Goal: Task Accomplishment & Management: Use online tool/utility

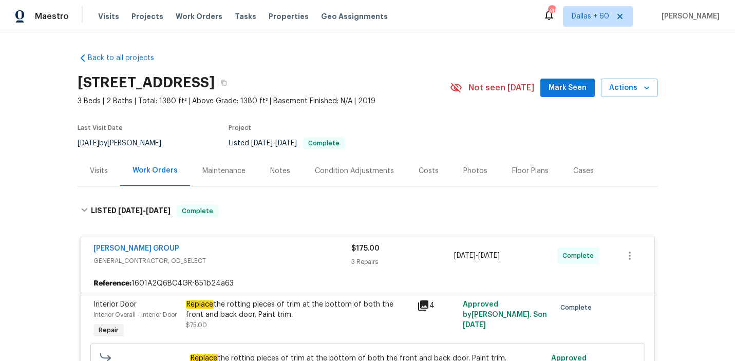
click at [178, 16] on span "Work Orders" at bounding box center [199, 16] width 47 height 10
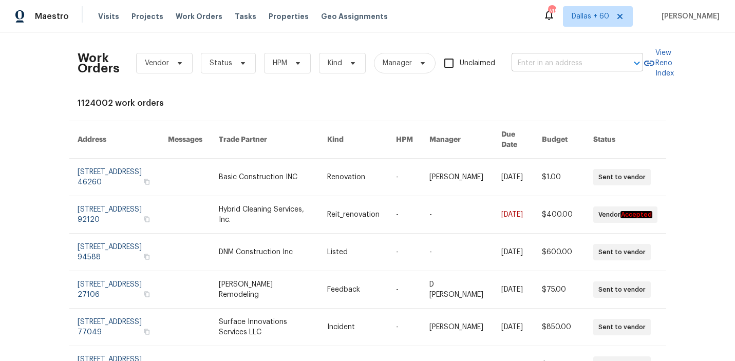
click at [543, 68] on input "text" at bounding box center [562, 63] width 103 height 16
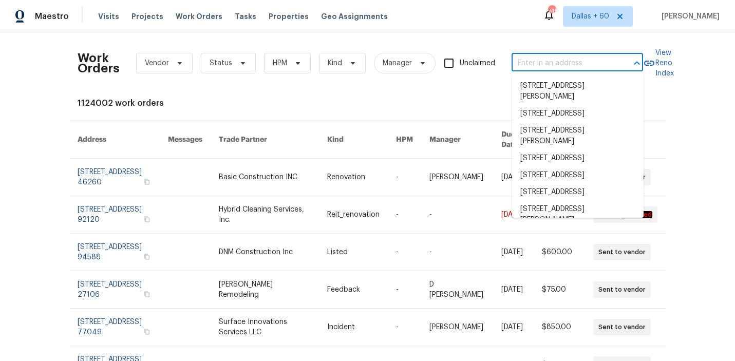
paste input "4121 Shelter Bay Dr, Kissimmee, FL 34746"
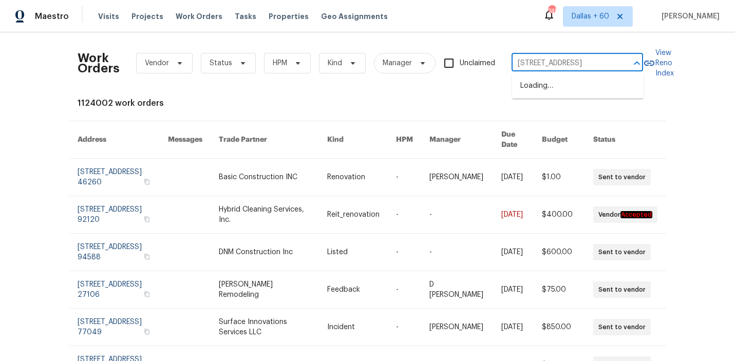
type input "4121 Shelter Bay Dr, Kissimmee, FL 34746"
click at [547, 84] on li "4121 Shelter Bay Dr, Kissimmee, FL 34746" at bounding box center [577, 86] width 131 height 17
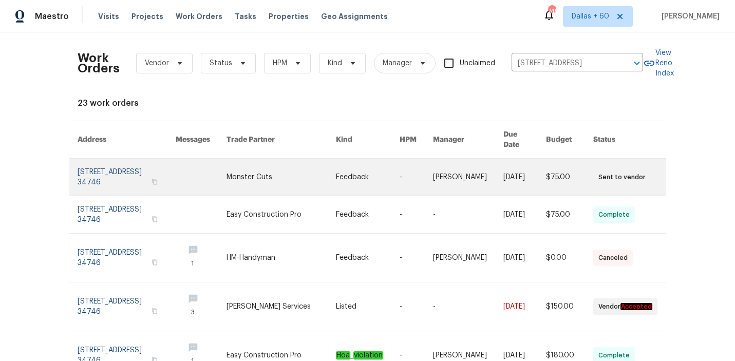
click at [367, 169] on link at bounding box center [368, 177] width 64 height 37
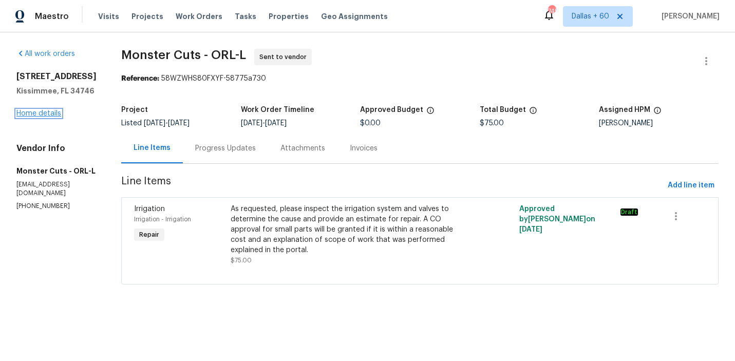
click at [46, 113] on link "Home details" at bounding box center [38, 113] width 45 height 7
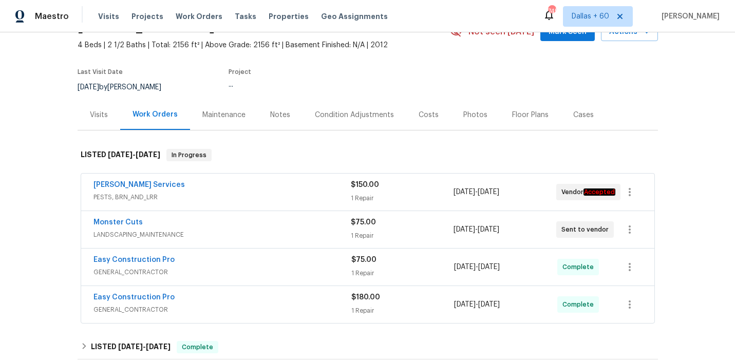
scroll to position [62, 0]
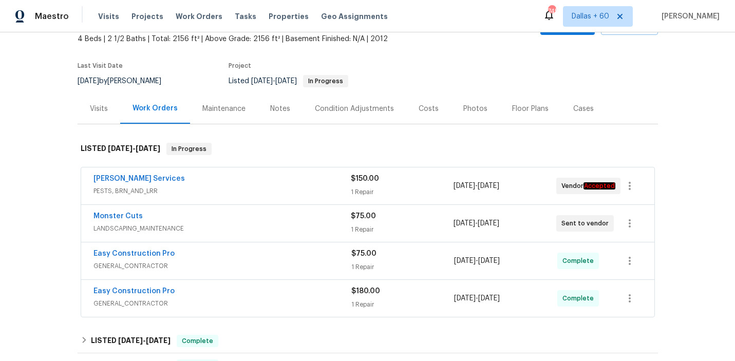
click at [278, 176] on div "Massey Services" at bounding box center [221, 180] width 257 height 12
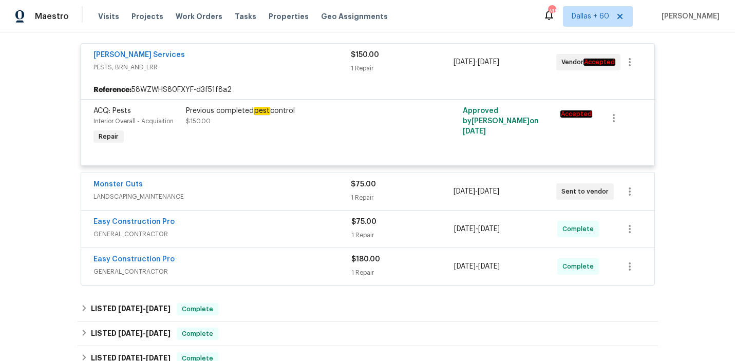
scroll to position [193, 0]
click at [271, 195] on span "LANDSCAPING_MAINTENANCE" at bounding box center [221, 198] width 257 height 10
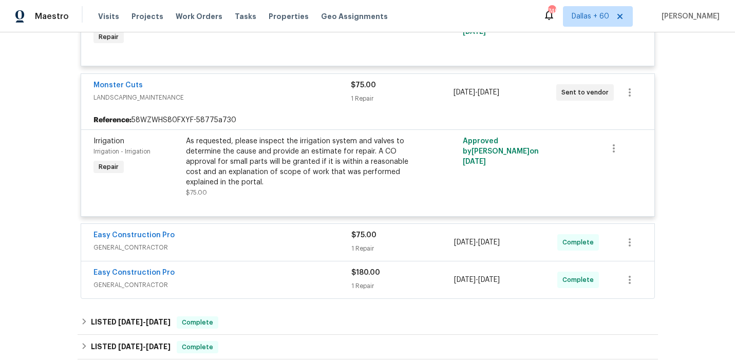
scroll to position [301, 0]
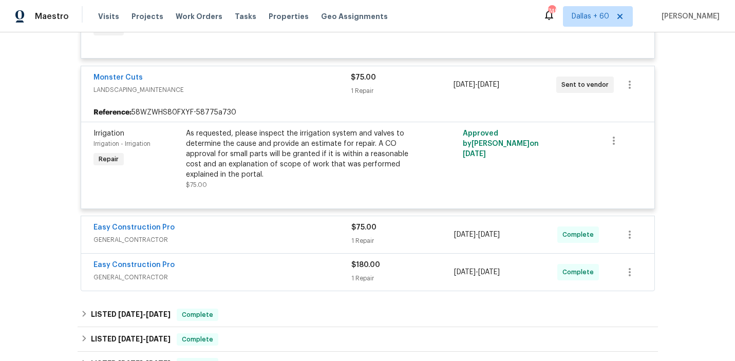
click at [258, 242] on span "GENERAL_CONTRACTOR" at bounding box center [222, 240] width 258 height 10
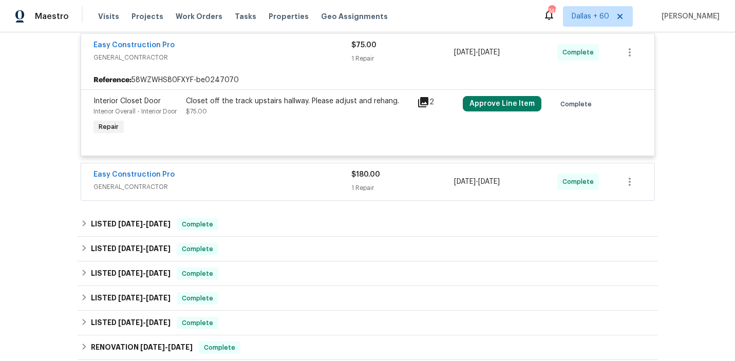
scroll to position [497, 0]
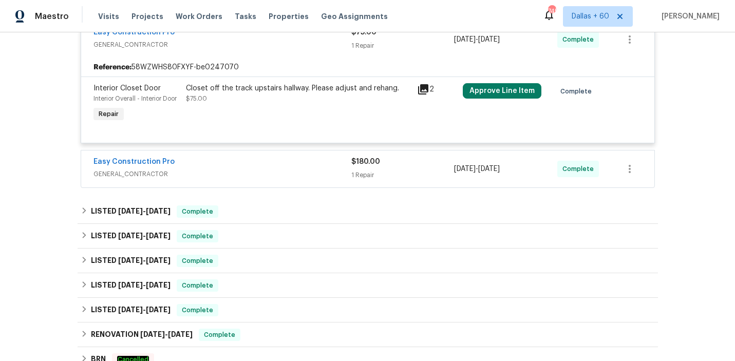
click at [262, 175] on span "GENERAL_CONTRACTOR" at bounding box center [222, 174] width 258 height 10
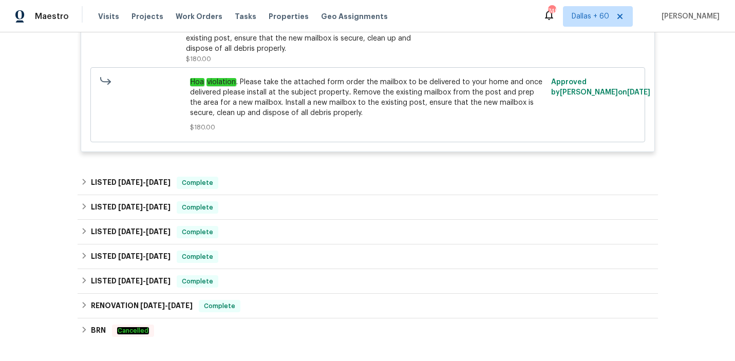
scroll to position [719, 0]
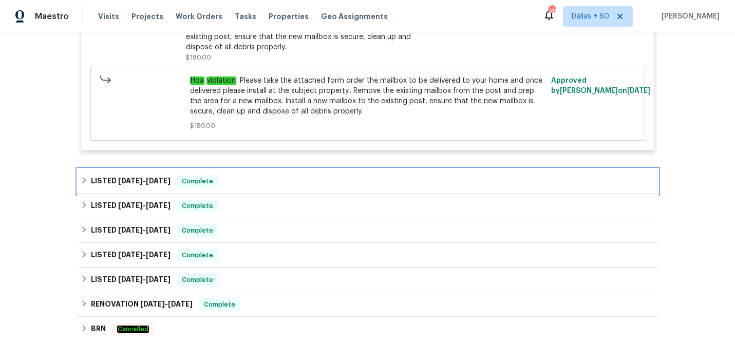
click at [264, 185] on div "LISTED 9/11/25 - 9/12/25 Complete" at bounding box center [368, 181] width 574 height 12
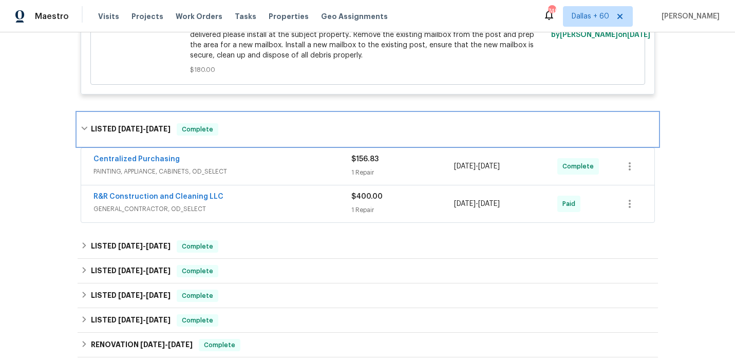
scroll to position [777, 0]
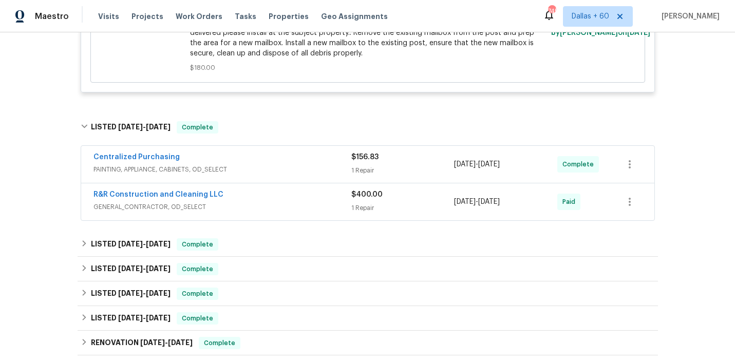
click at [268, 206] on span "GENERAL_CONTRACTOR, OD_SELECT" at bounding box center [222, 207] width 258 height 10
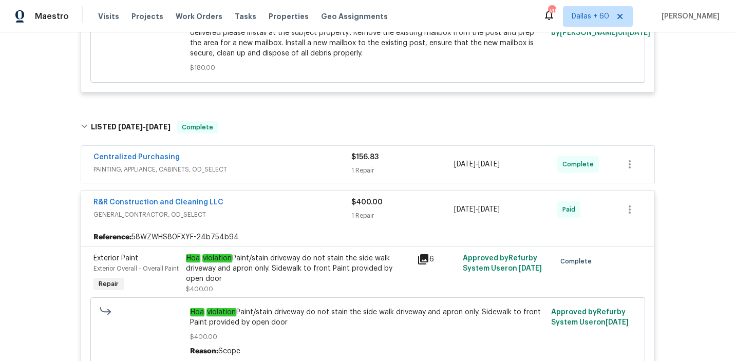
click at [268, 165] on span "PAINTING, APPLIANCE, CABINETS, OD_SELECT" at bounding box center [222, 169] width 258 height 10
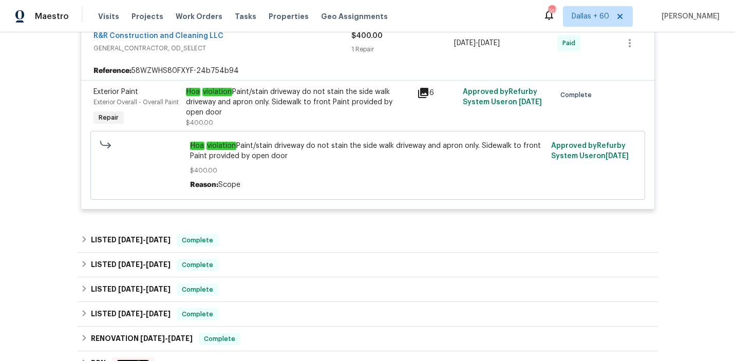
scroll to position [1209, 0]
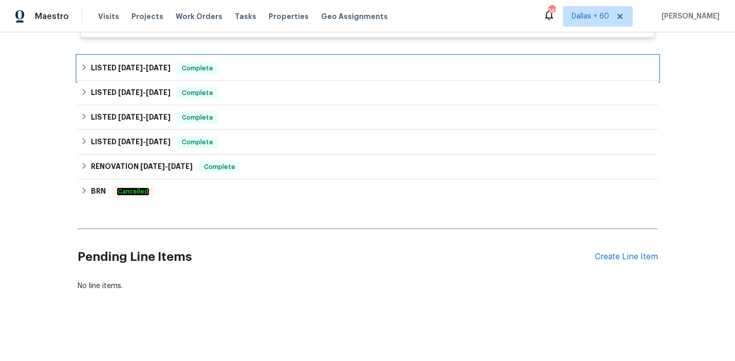
click at [287, 76] on div "LISTED 9/3/25 - 9/6/25 Complete" at bounding box center [368, 68] width 580 height 25
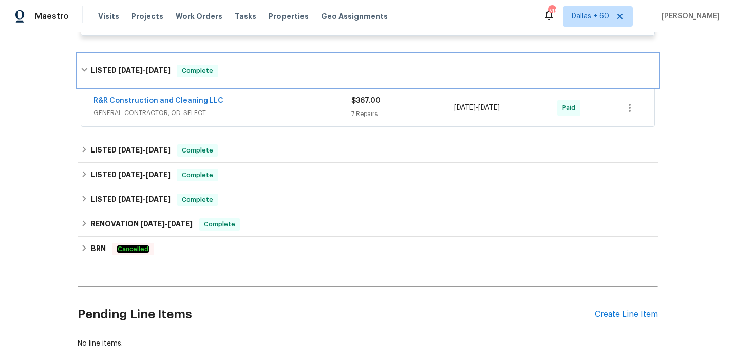
scroll to position [1232, 0]
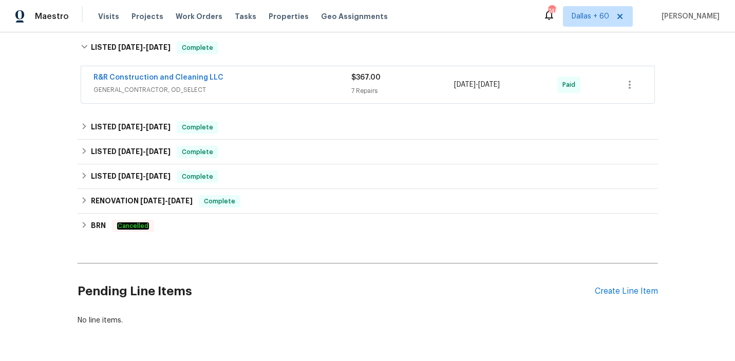
click at [285, 79] on div "R&R Construction and Cleaning LLC" at bounding box center [222, 78] width 258 height 12
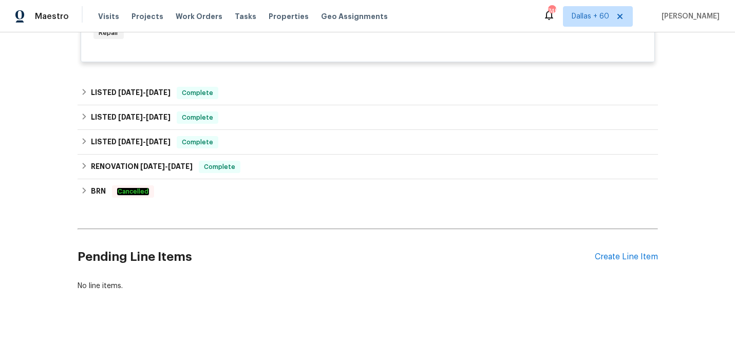
scroll to position [1847, 0]
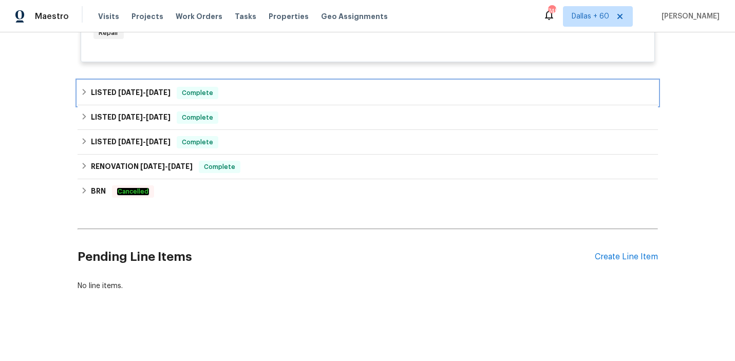
click at [266, 92] on div "LISTED 8/26/25 - 8/28/25 Complete" at bounding box center [368, 93] width 574 height 12
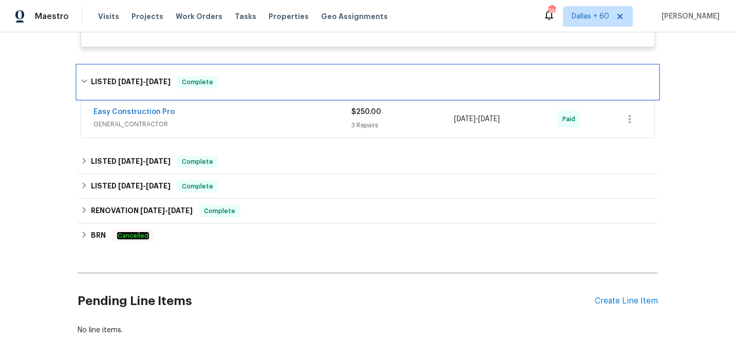
scroll to position [1868, 0]
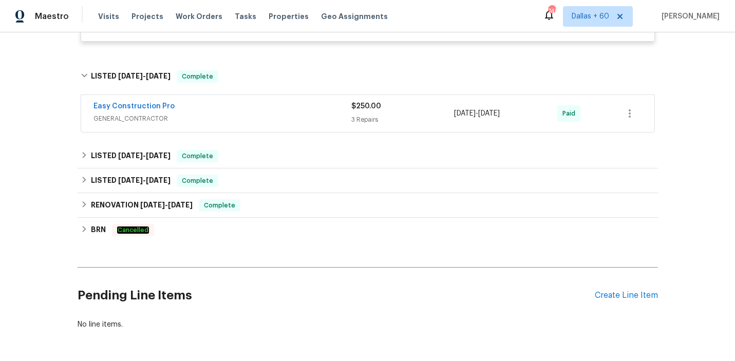
click at [267, 111] on div "Easy Construction Pro" at bounding box center [222, 107] width 258 height 12
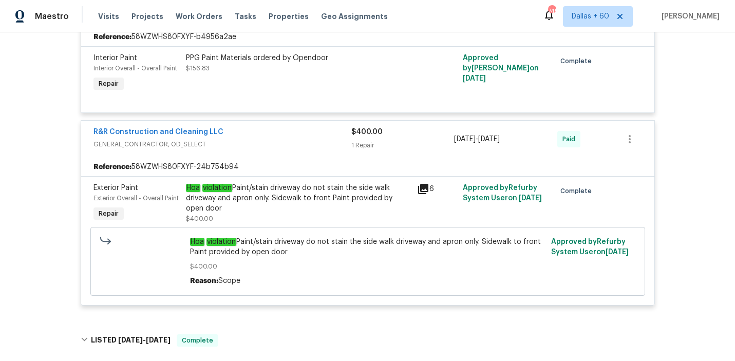
scroll to position [596, 0]
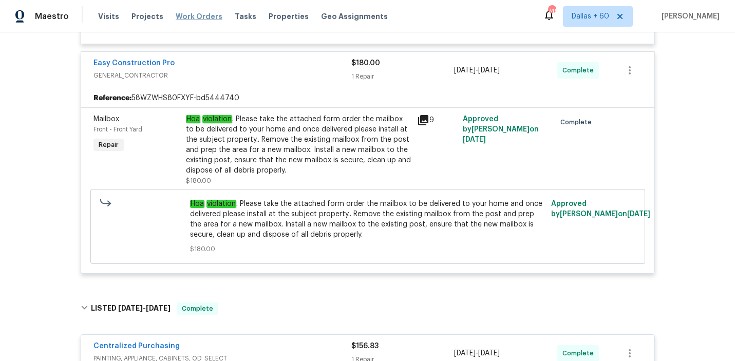
click at [193, 17] on span "Work Orders" at bounding box center [199, 16] width 47 height 10
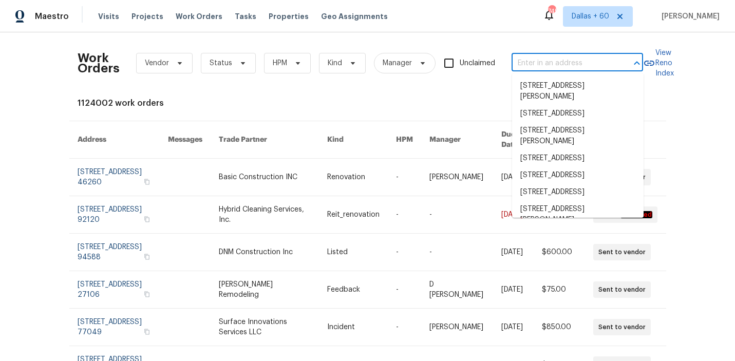
click at [555, 64] on input "text" at bounding box center [562, 63] width 103 height 16
paste input "133 Devynn Ridge Ct, Mount Holly, NC 28120"
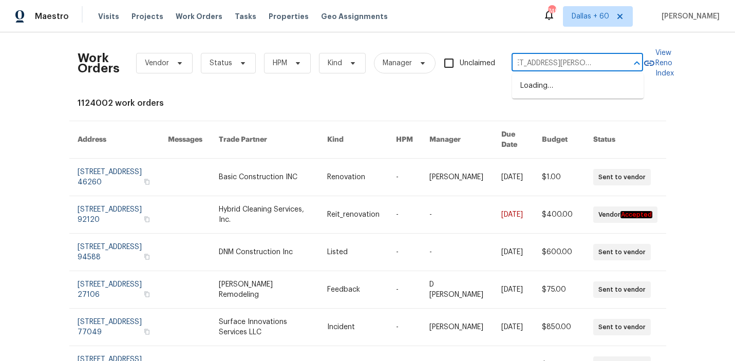
type input "133 Devynn Ridge Ct, Mount Holly, NC 28120"
click at [559, 87] on li "133 Devynn Ridge Ct, Mount Holly, NC 28120" at bounding box center [577, 92] width 131 height 28
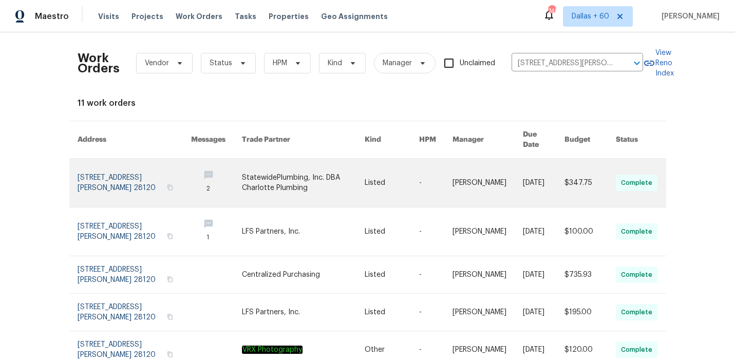
click at [320, 178] on link at bounding box center [303, 183] width 123 height 48
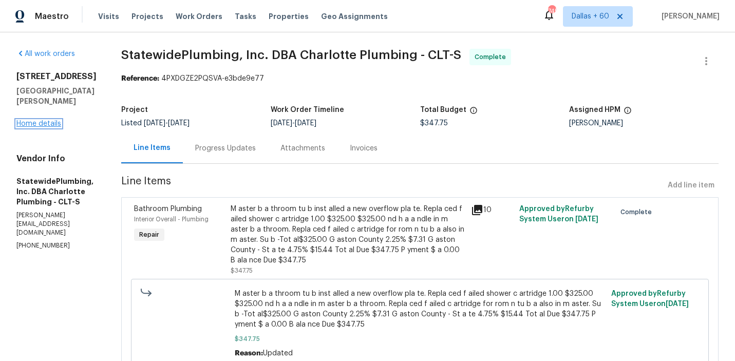
click at [39, 120] on link "Home details" at bounding box center [38, 123] width 45 height 7
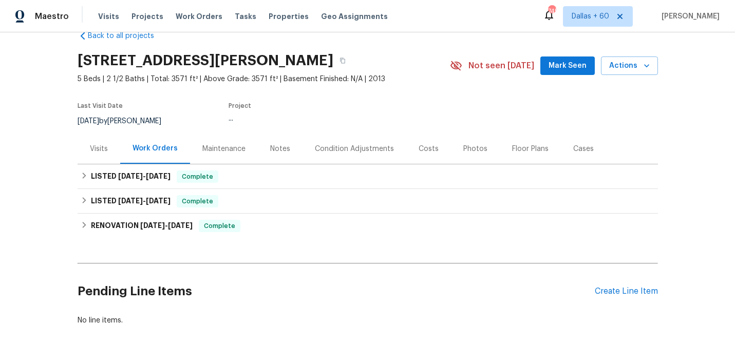
scroll to position [25, 0]
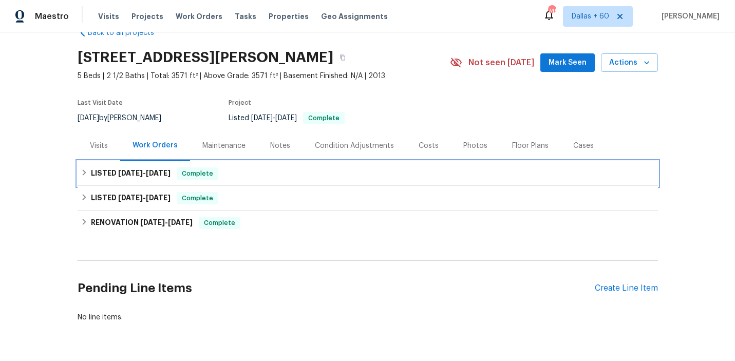
click at [307, 178] on div "LISTED 9/29/25 - 10/2/25 Complete" at bounding box center [368, 173] width 574 height 12
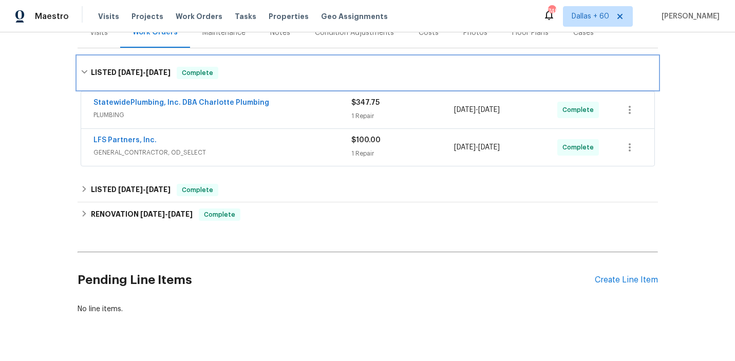
scroll to position [142, 0]
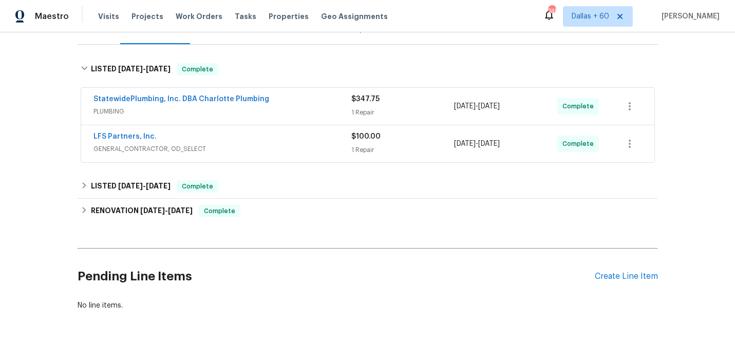
click at [306, 152] on span "GENERAL_CONTRACTOR, OD_SELECT" at bounding box center [222, 149] width 258 height 10
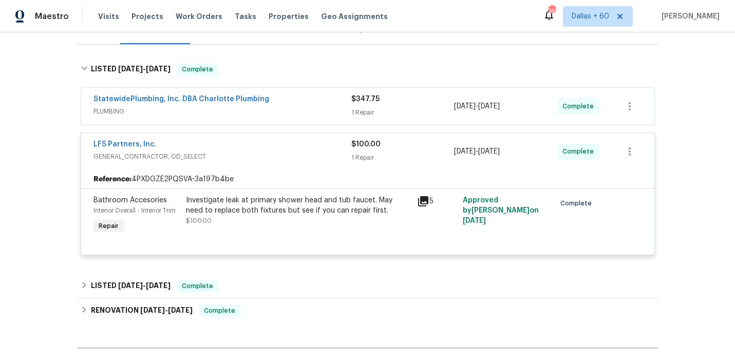
click at [301, 104] on div "StatewidePlumbing, Inc. DBA Charlotte Plumbing" at bounding box center [222, 100] width 258 height 12
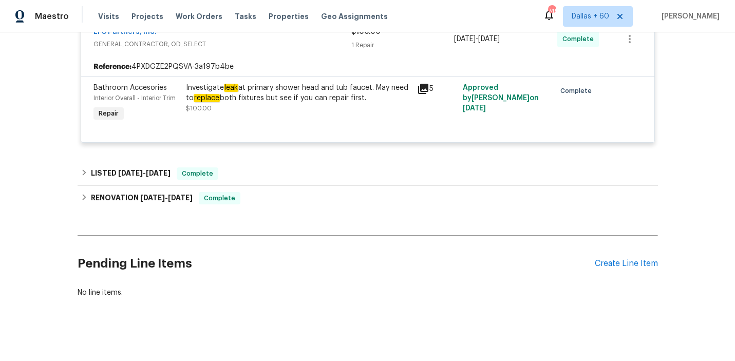
scroll to position [468, 0]
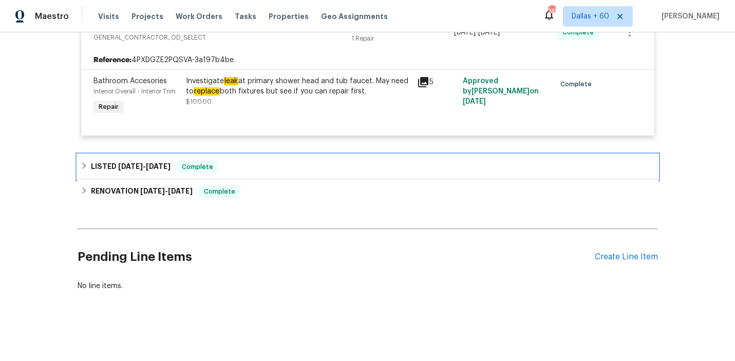
click at [287, 163] on div "LISTED 9/23/25 - 9/26/25 Complete" at bounding box center [368, 167] width 574 height 12
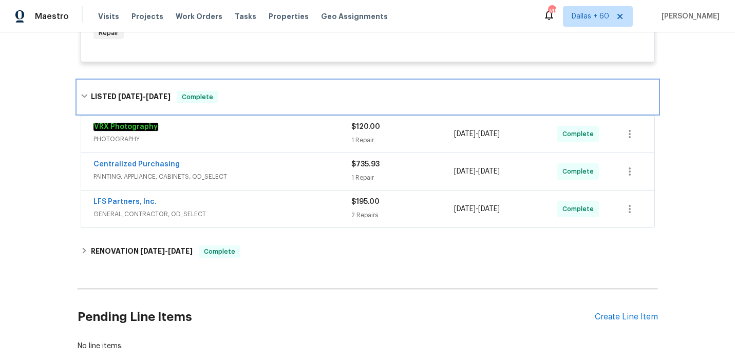
scroll to position [542, 0]
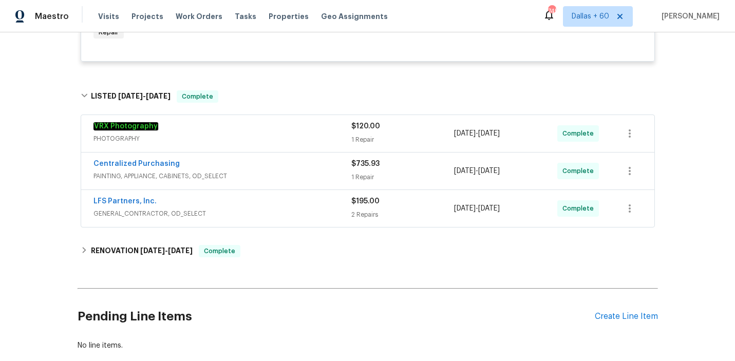
click at [296, 210] on span "GENERAL_CONTRACTOR, OD_SELECT" at bounding box center [222, 213] width 258 height 10
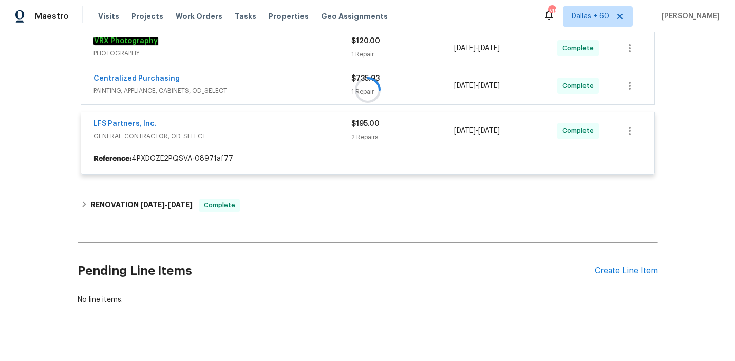
scroll to position [629, 0]
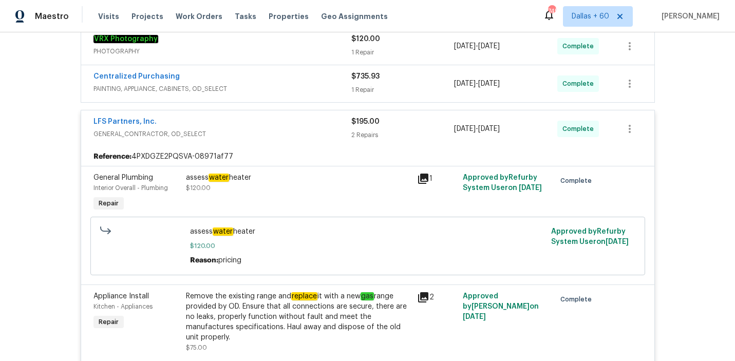
click at [297, 90] on span "PAINTING, APPLIANCE, CABINETS, OD_SELECT" at bounding box center [222, 89] width 258 height 10
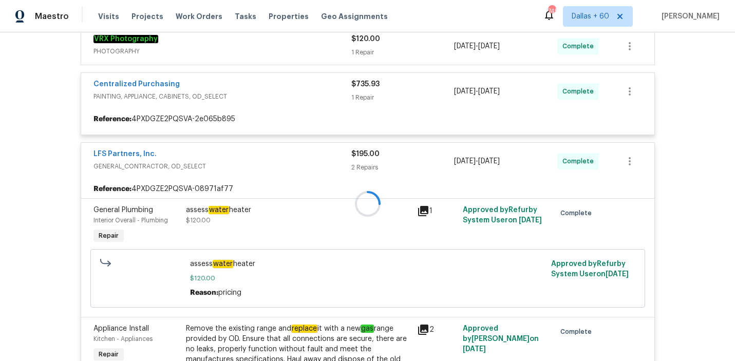
scroll to position [599, 0]
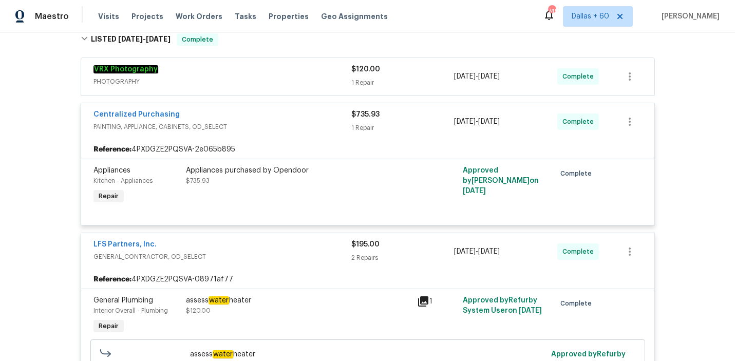
click at [297, 90] on div "VRX Photography PHOTOGRAPHY $120.00 1 Repair 9/23/2025 - 9/24/2025 Complete" at bounding box center [367, 76] width 573 height 37
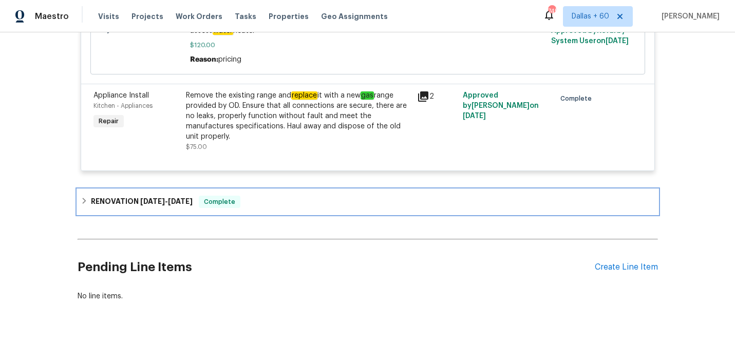
click at [292, 198] on div "RENOVATION 9/9/25 - 10/1/25 Complete" at bounding box center [368, 202] width 574 height 12
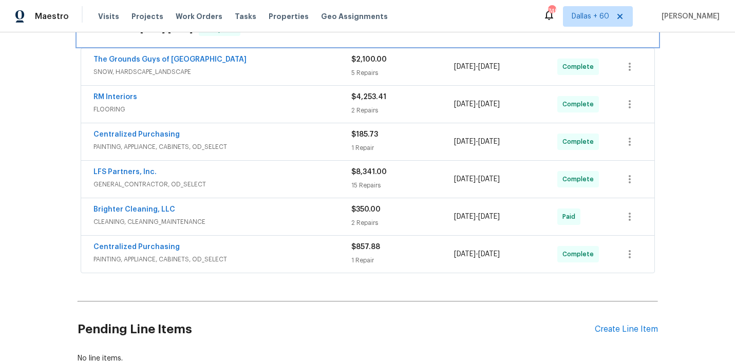
scroll to position [1099, 0]
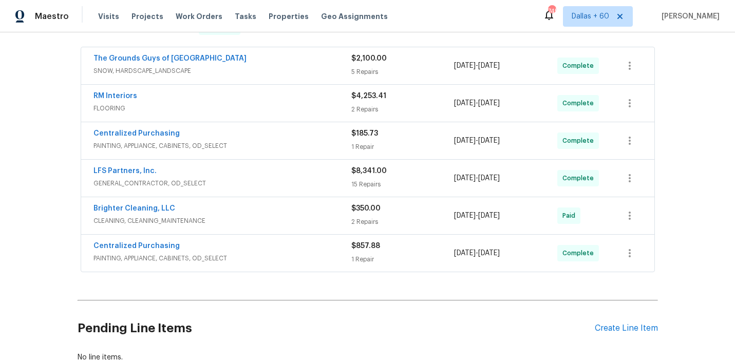
click at [277, 218] on span "CLEANING, CLEANING_MAINTENANCE" at bounding box center [222, 221] width 258 height 10
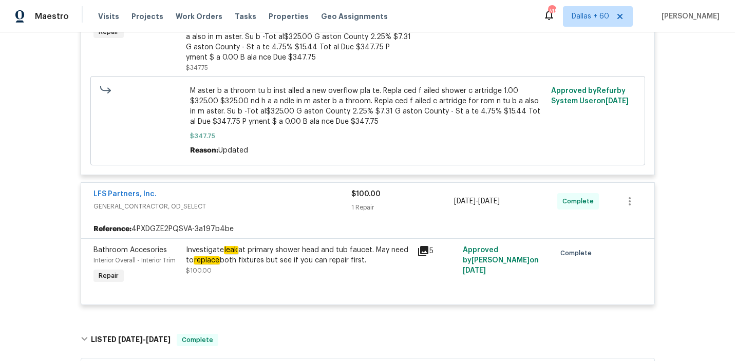
scroll to position [297, 0]
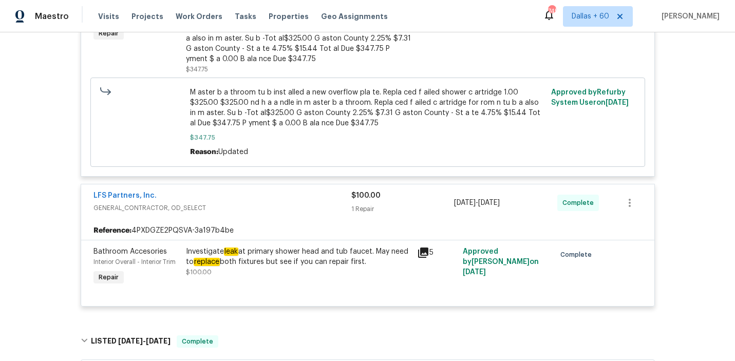
click at [283, 274] on div "Investigate leak at primary shower head and tub faucet. May need to replace bot…" at bounding box center [298, 261] width 225 height 31
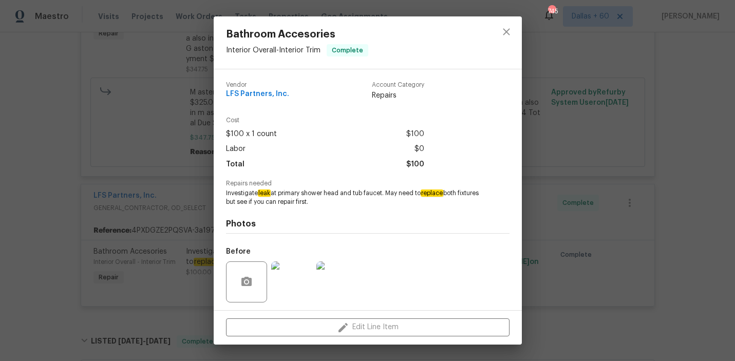
scroll to position [69, 0]
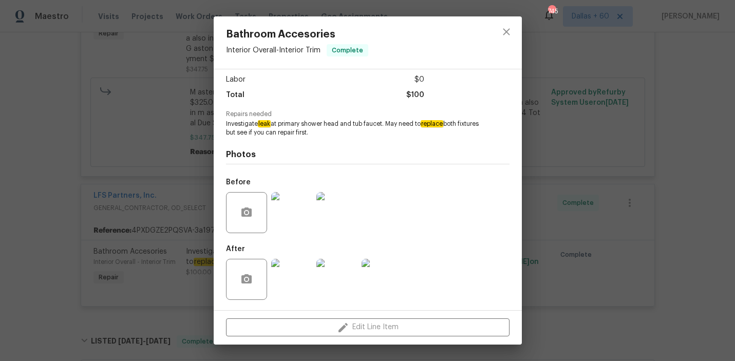
click at [17, 240] on div "Bathroom Accesories Interior Overall - Interior Trim Complete Vendor LFS Partne…" at bounding box center [367, 180] width 735 height 361
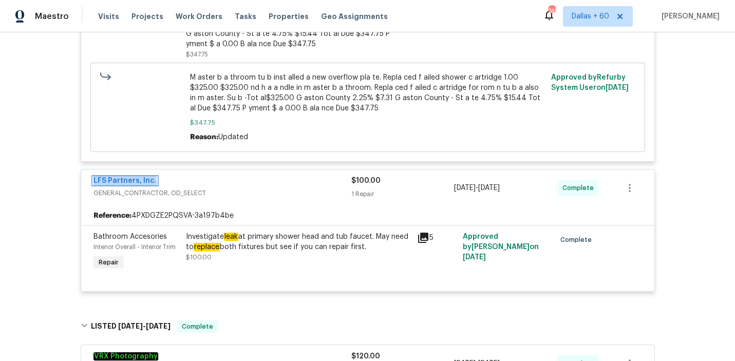
scroll to position [0, 0]
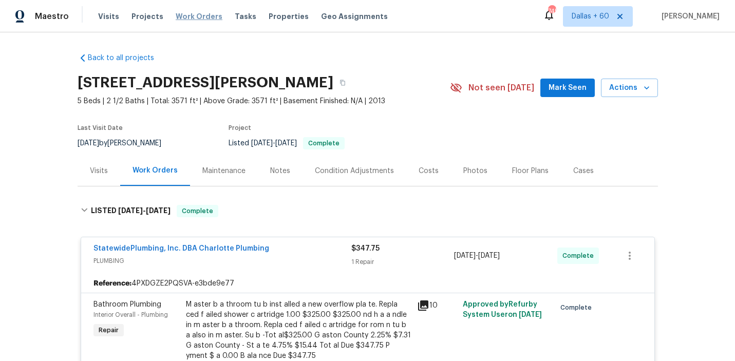
click at [177, 18] on span "Work Orders" at bounding box center [199, 16] width 47 height 10
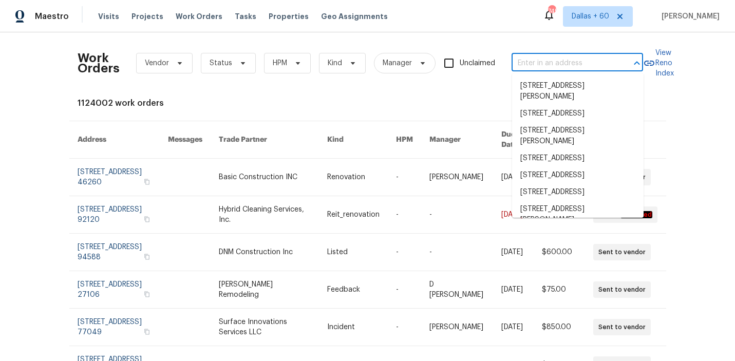
click at [587, 63] on input "text" at bounding box center [562, 63] width 103 height 16
paste input "3047 Dogwood Trl, Spring Hill, TN 37174"
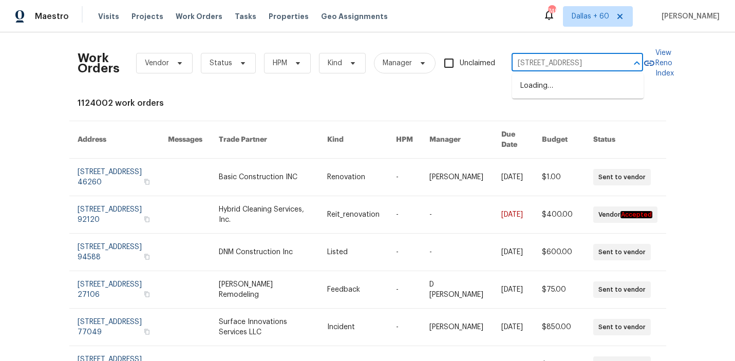
type input "3047 Dogwood Trl, Spring Hill, TN 37174"
click at [566, 87] on li "3047 Dogwood Trl, Spring Hill, TN 37174" at bounding box center [577, 86] width 131 height 17
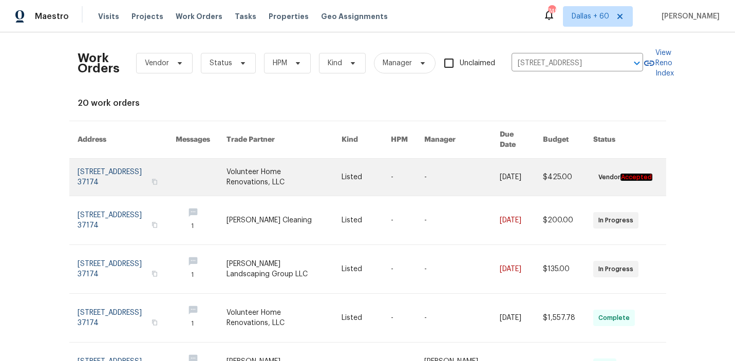
click at [302, 164] on link at bounding box center [284, 177] width 116 height 37
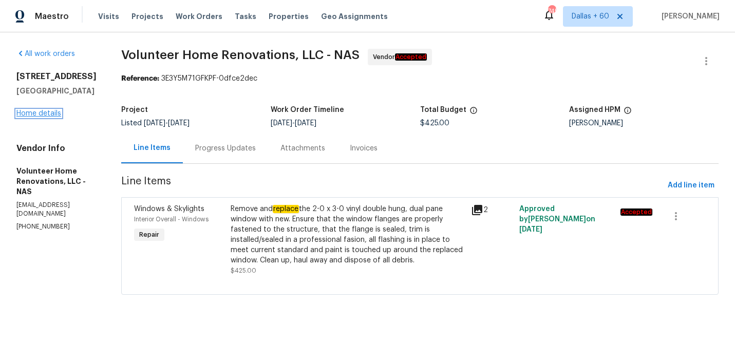
click at [37, 116] on link "Home details" at bounding box center [38, 113] width 45 height 7
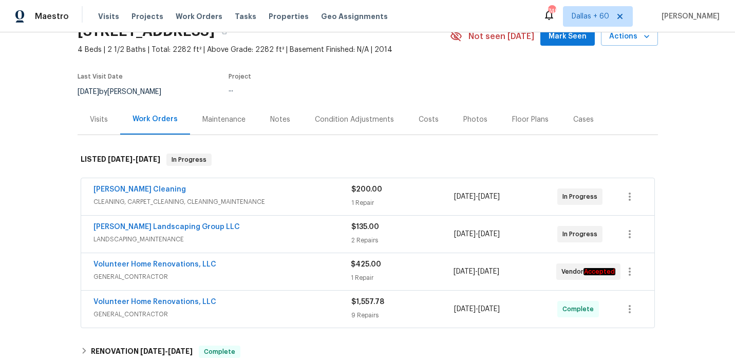
scroll to position [50, 0]
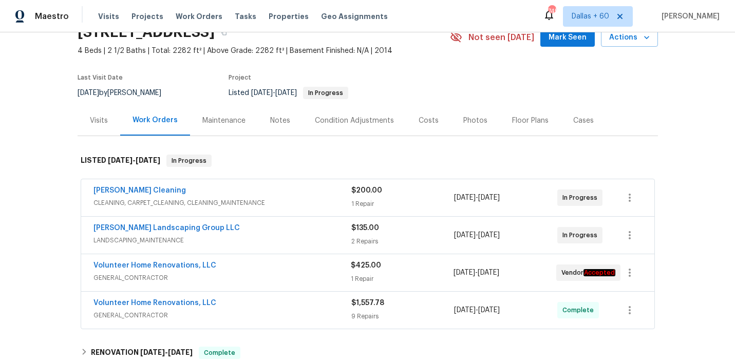
click at [289, 206] on span "CLEANING, CARPET_CLEANING, CLEANING_MAINTENANCE" at bounding box center [222, 203] width 258 height 10
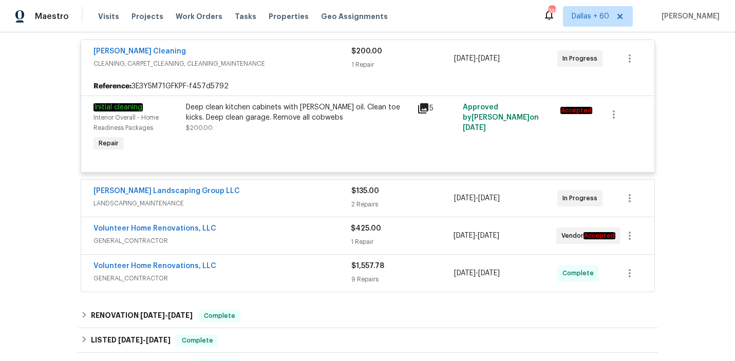
scroll to position [202, 0]
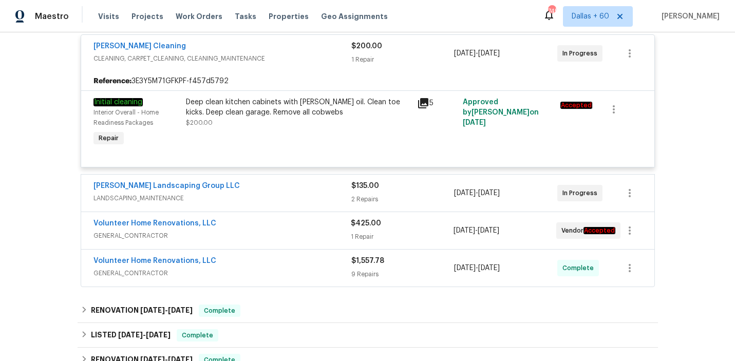
click at [282, 191] on div "Sandoval Landscaping Group LLC" at bounding box center [222, 187] width 258 height 12
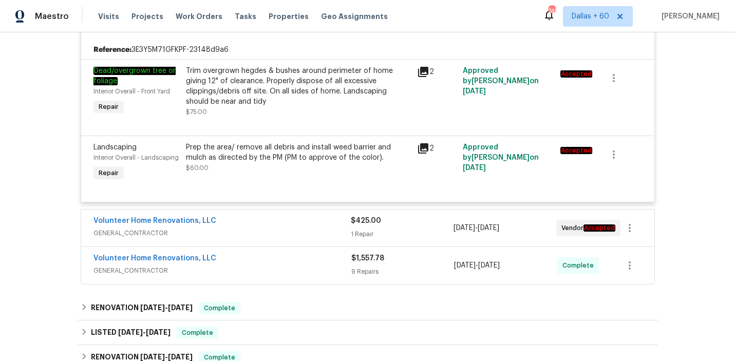
scroll to position [374, 0]
click at [282, 230] on span "GENERAL_CONTRACTOR" at bounding box center [221, 232] width 257 height 10
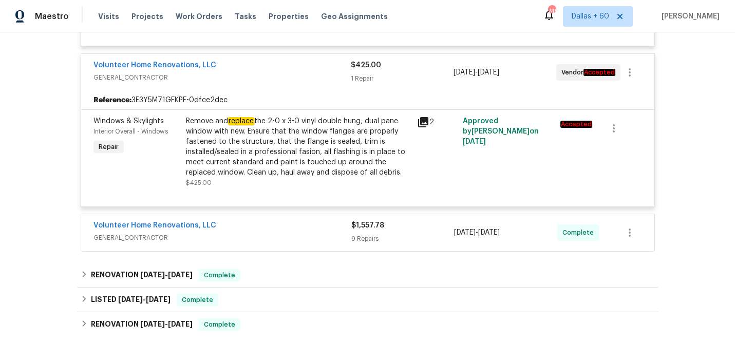
scroll to position [531, 0]
click at [282, 223] on div "Volunteer Home Renovations, LLC" at bounding box center [222, 225] width 258 height 12
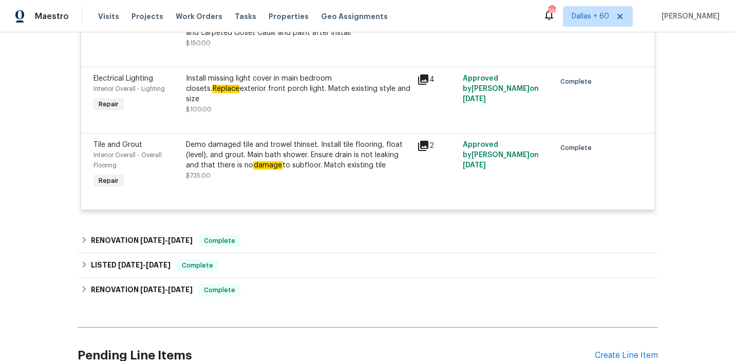
scroll to position [1315, 0]
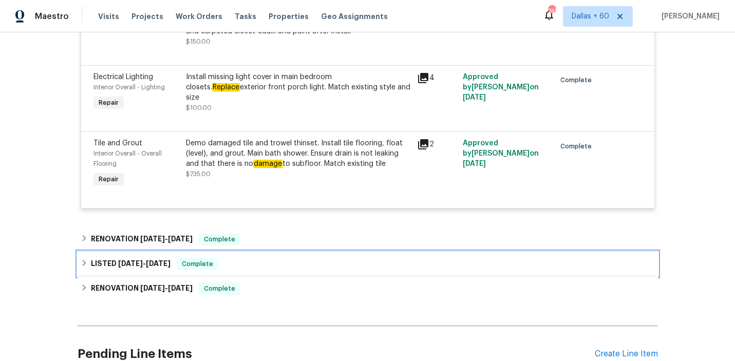
click at [315, 264] on div "LISTED 2/6/25 - 8/8/25 Complete" at bounding box center [368, 264] width 574 height 12
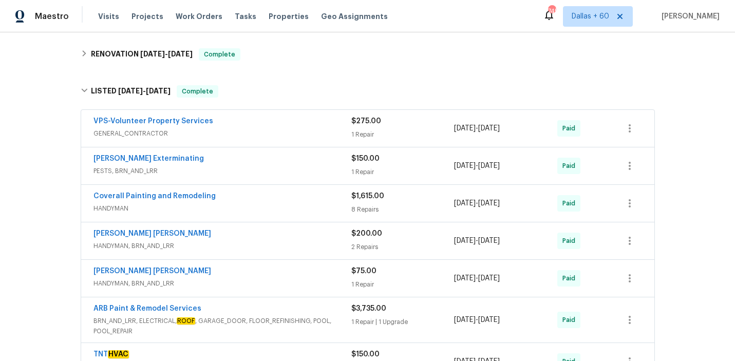
click at [312, 240] on div "Fernando Ruiz Hernandez" at bounding box center [222, 235] width 258 height 12
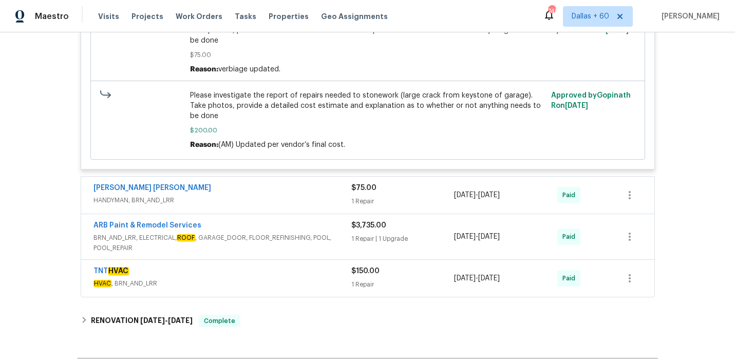
scroll to position [1942, 0]
click at [310, 194] on span "HANDYMAN, BRN_AND_LRR" at bounding box center [222, 199] width 258 height 10
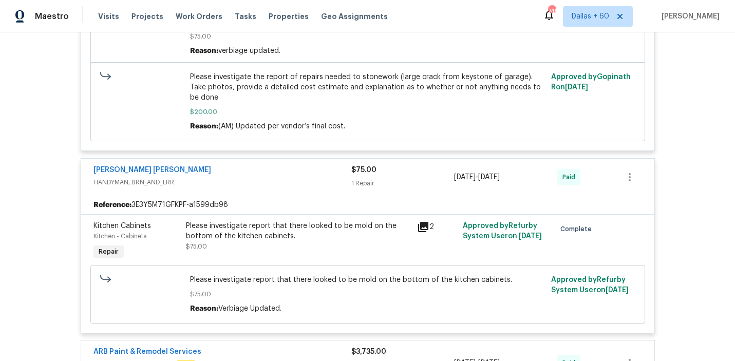
scroll to position [1957, 0]
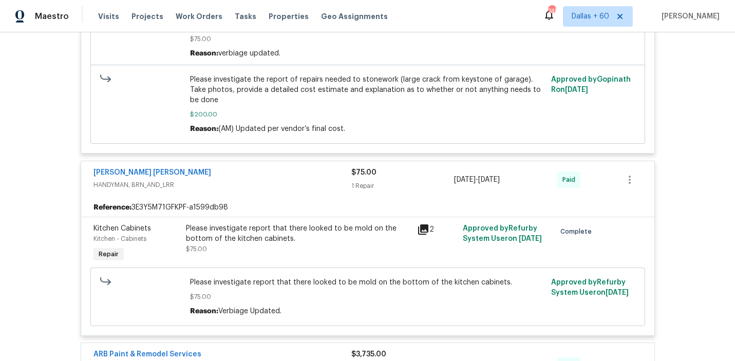
click at [270, 167] on div "Fernando Ruiz Hernandez" at bounding box center [222, 173] width 258 height 12
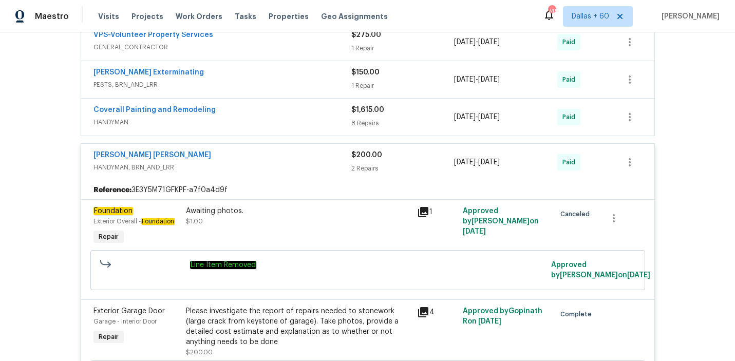
scroll to position [1585, 0]
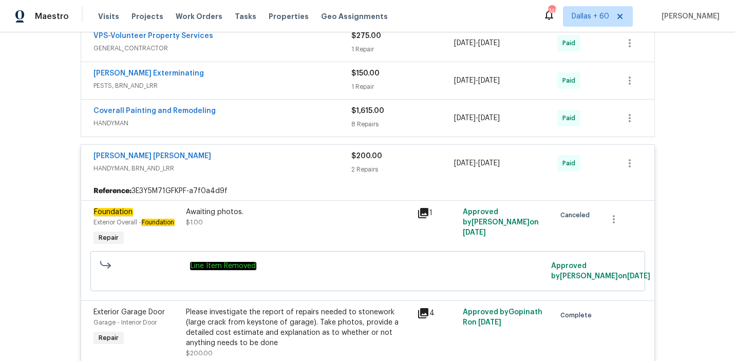
click at [273, 235] on div "Awaiting photos. $1.00" at bounding box center [298, 227] width 231 height 47
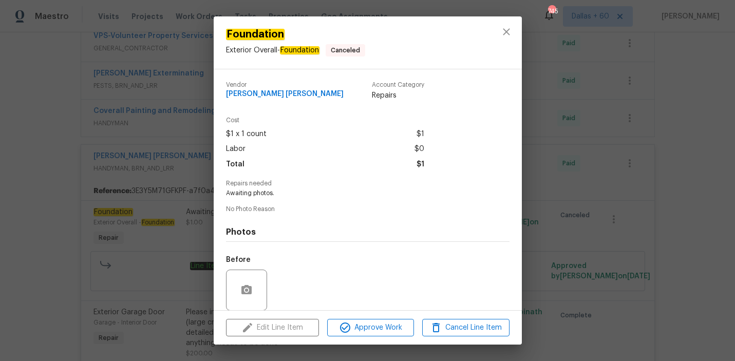
click at [82, 240] on div "Foundation Exterior Overall - Foundation Canceled Vendor Fernando Ruiz Hernande…" at bounding box center [367, 180] width 735 height 361
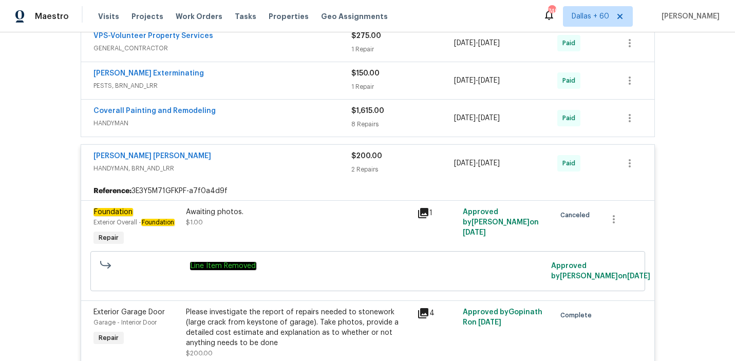
click at [269, 162] on div "Fernando Ruiz Hernandez" at bounding box center [222, 157] width 258 height 12
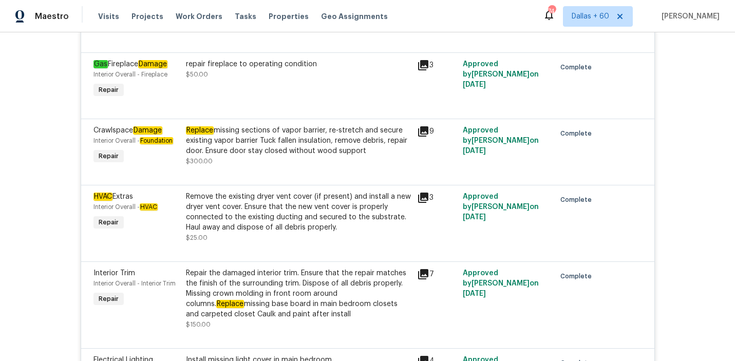
scroll to position [1032, 0]
click at [273, 149] on div "Replace missing sections of vapor barrier, re-stretch and secure existing vapor…" at bounding box center [298, 140] width 225 height 31
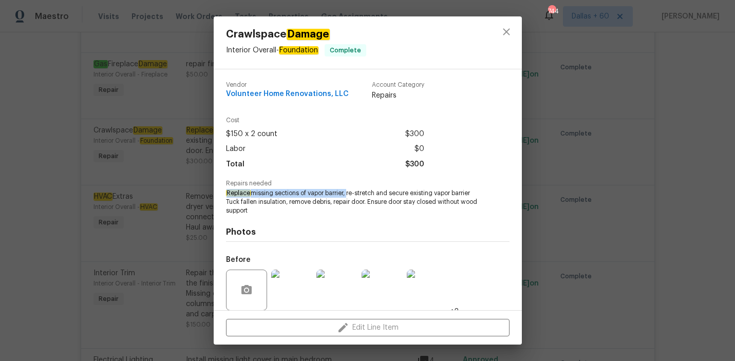
drag, startPoint x: 224, startPoint y: 193, endPoint x: 347, endPoint y: 195, distance: 122.2
click at [347, 195] on div "Vendor Volunteer Home Renovations, LLC Account Category Repairs Cost $150 x 2 c…" at bounding box center [368, 189] width 308 height 241
copy span "Replace missing sections of vapor barrier,"
drag, startPoint x: 226, startPoint y: 35, endPoint x: 282, endPoint y: 34, distance: 55.5
click at [282, 34] on span "Crawlspace Damage" at bounding box center [296, 34] width 140 height 11
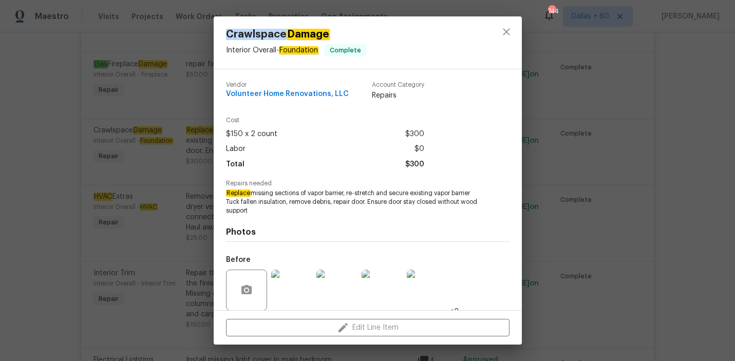
copy span "Crawlspace"
click at [52, 185] on div "Crawlspace Damage Interior Overall - Foundation Complete Vendor Volunteer Home …" at bounding box center [367, 180] width 735 height 361
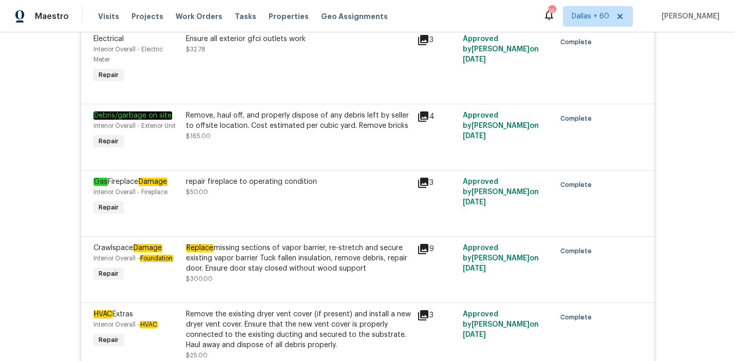
scroll to position [913, 0]
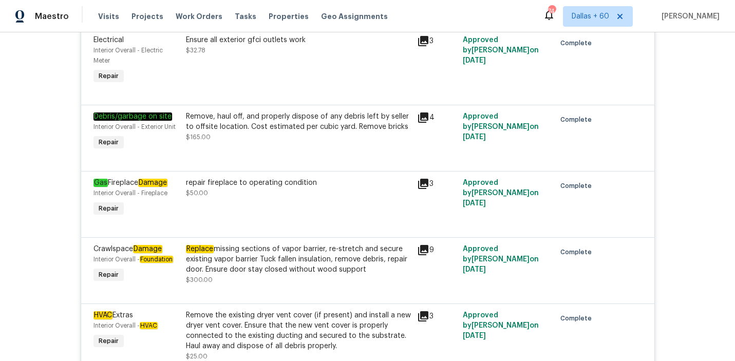
click at [250, 207] on div "repair fireplace to operating condition $50.00" at bounding box center [298, 198] width 231 height 47
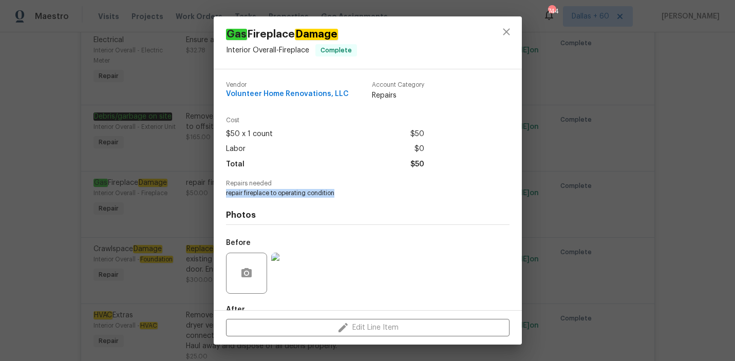
drag, startPoint x: 225, startPoint y: 194, endPoint x: 341, endPoint y: 193, distance: 116.1
click at [341, 193] on div "Vendor Volunteer Home Renovations, LLC Account Category Repairs Cost $50 x 1 co…" at bounding box center [368, 189] width 308 height 241
copy span "repair fireplace to operating condition"
click at [69, 140] on div "Gas Fireplace Damage Interior Overall - Fireplace Complete Vendor Volunteer Hom…" at bounding box center [367, 180] width 735 height 361
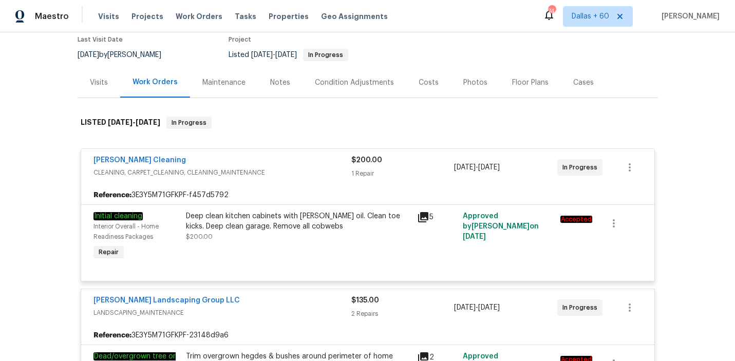
scroll to position [0, 0]
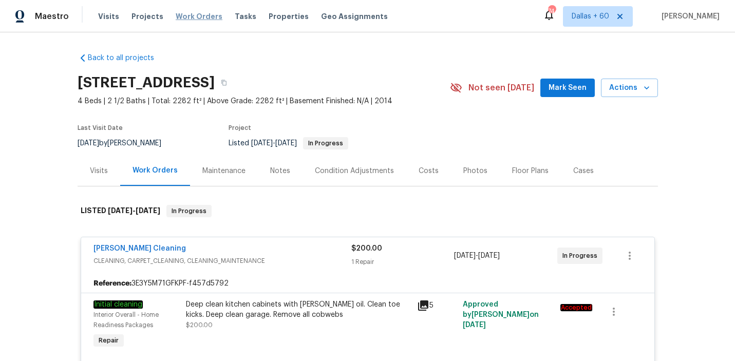
click at [197, 14] on span "Work Orders" at bounding box center [199, 16] width 47 height 10
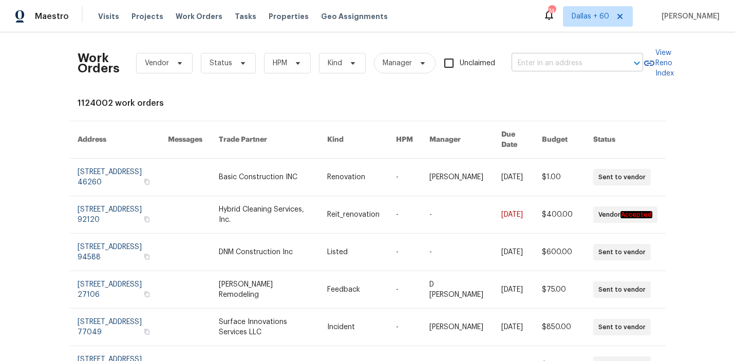
click at [581, 67] on input "text" at bounding box center [562, 63] width 103 height 16
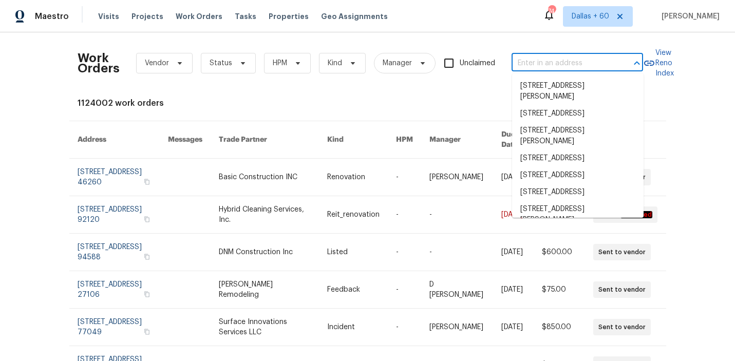
paste input "8 Meadowview Ave SW, Concord, NC 28027"
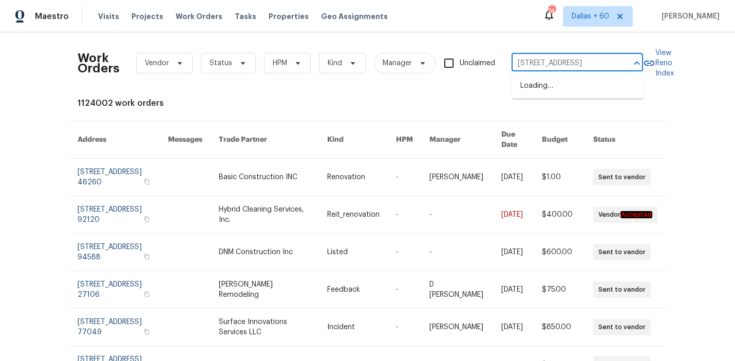
scroll to position [0, 51]
type input "8 Meadowview Ave SW, Concord, NC 28027"
click at [580, 90] on li "8 Meadowview Ave SW, Concord, NC 28027" at bounding box center [577, 86] width 131 height 17
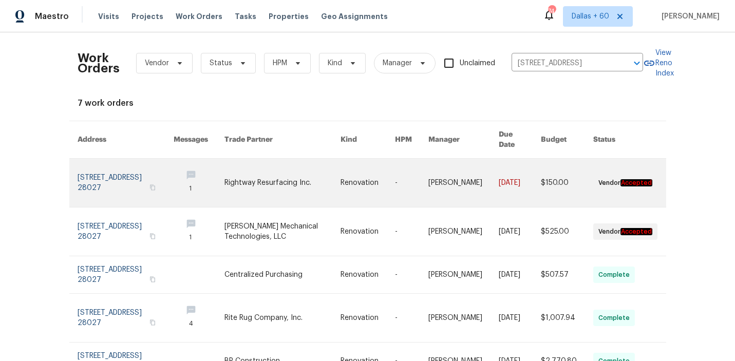
click at [306, 184] on link at bounding box center [282, 183] width 116 height 48
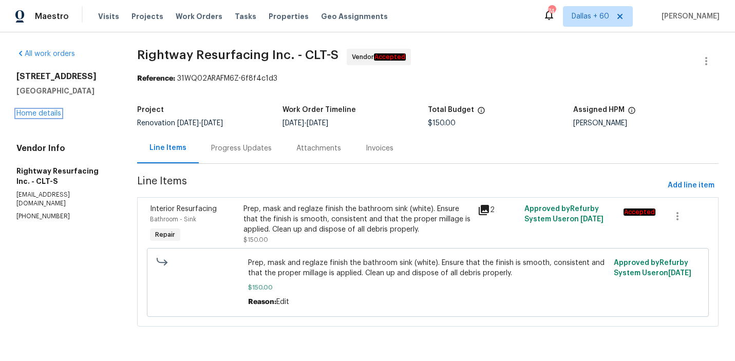
click at [42, 112] on link "Home details" at bounding box center [38, 113] width 45 height 7
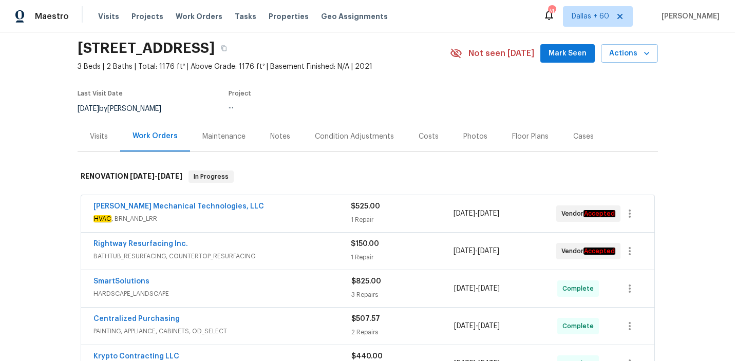
scroll to position [50, 0]
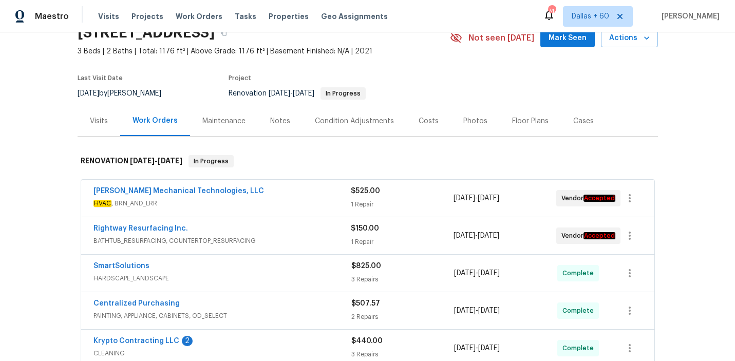
click at [299, 205] on span "HVAC , BRN_AND_LRR" at bounding box center [221, 203] width 257 height 10
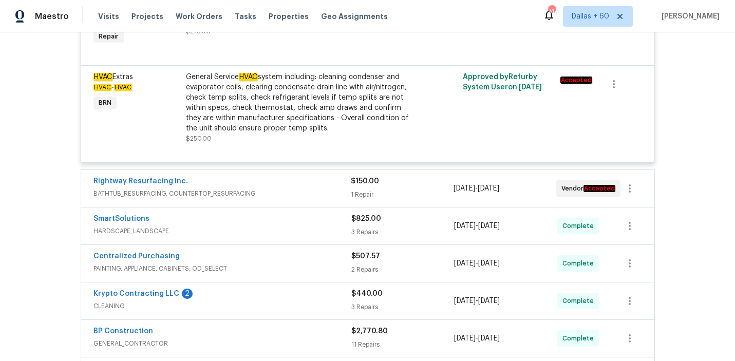
scroll to position [296, 0]
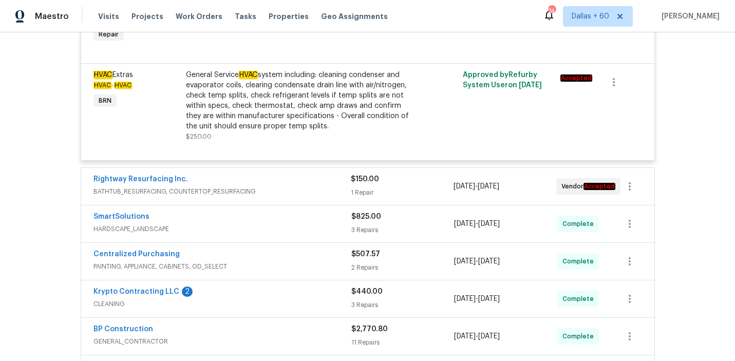
click at [300, 189] on span "BATHTUB_RESURFACING, COUNTERTOP_RESURFACING" at bounding box center [221, 191] width 257 height 10
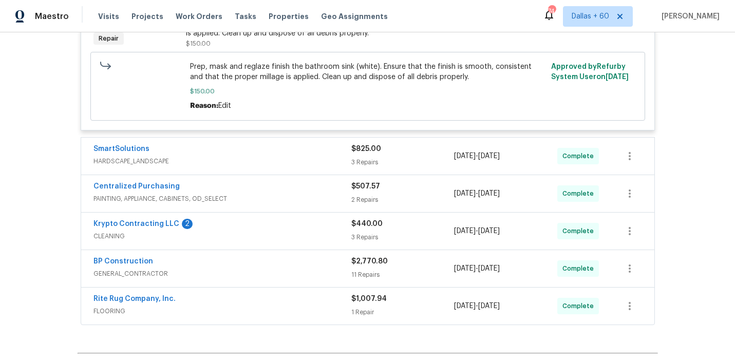
scroll to position [518, 0]
click at [299, 160] on span "HARDSCAPE_LANDSCAPE" at bounding box center [222, 162] width 258 height 10
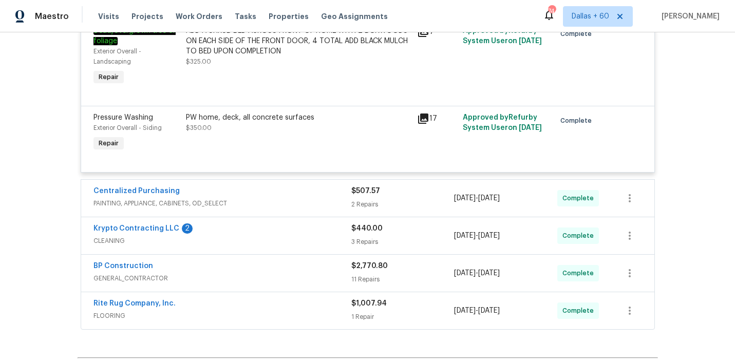
scroll to position [808, 0]
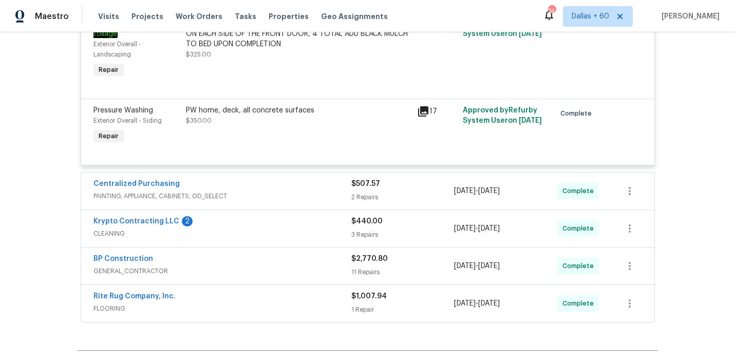
click at [286, 188] on div "Centralized Purchasing" at bounding box center [222, 185] width 258 height 12
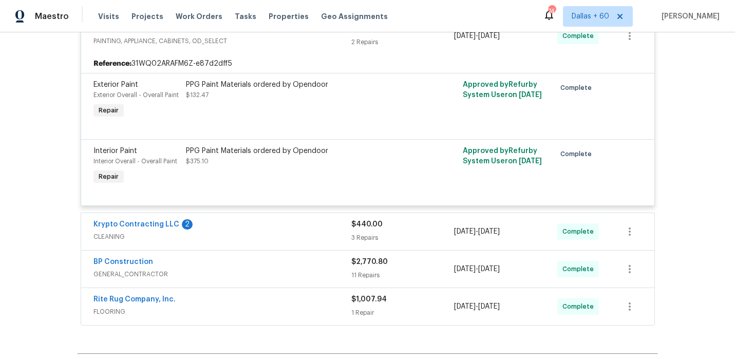
scroll to position [959, 0]
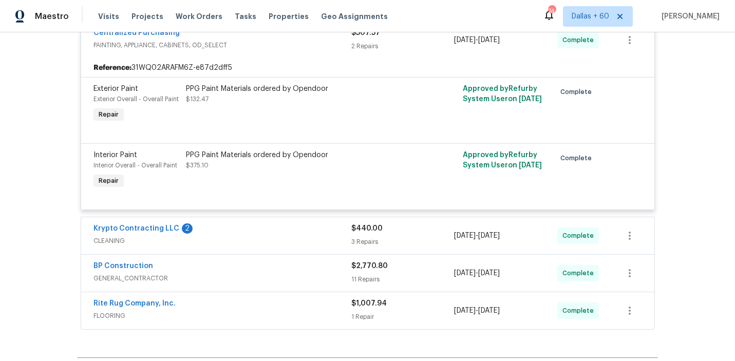
click at [285, 233] on div "Krypto Contracting LLC 2" at bounding box center [222, 229] width 258 height 12
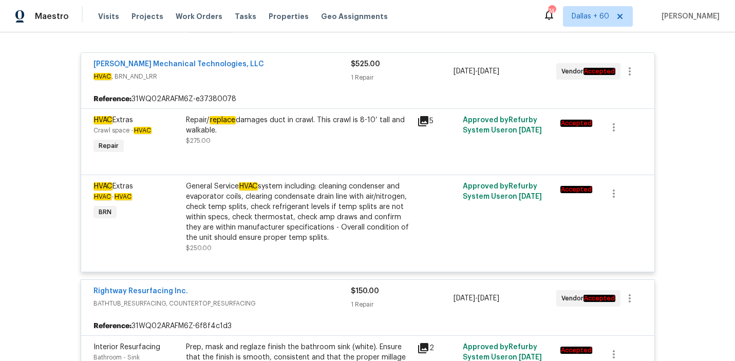
scroll to position [0, 0]
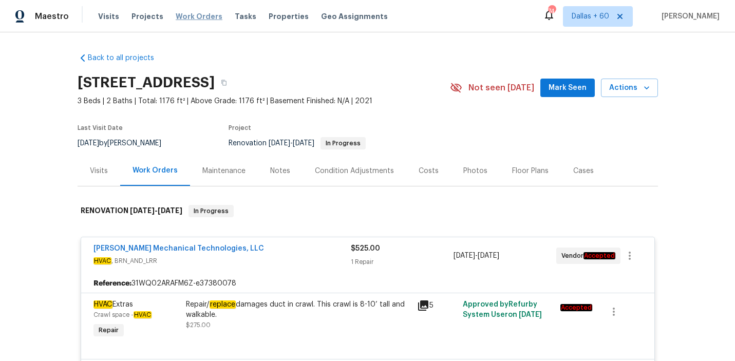
click at [200, 20] on span "Work Orders" at bounding box center [199, 16] width 47 height 10
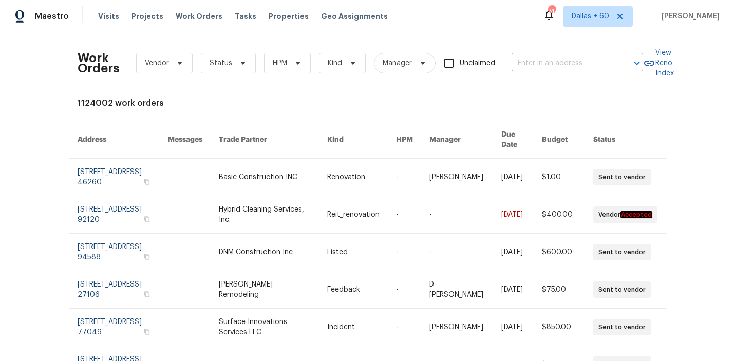
click at [557, 64] on input "text" at bounding box center [562, 63] width 103 height 16
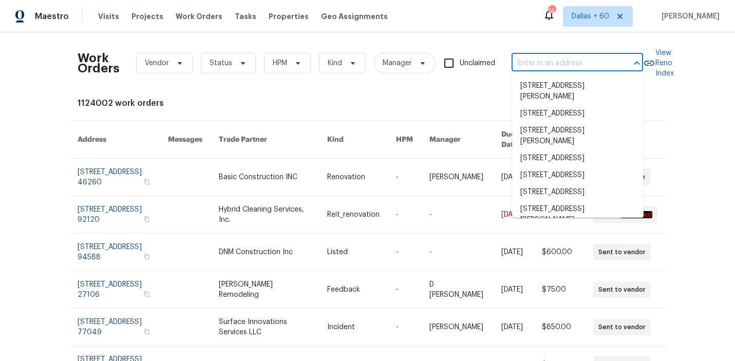
paste input "[STREET_ADDRESS]"
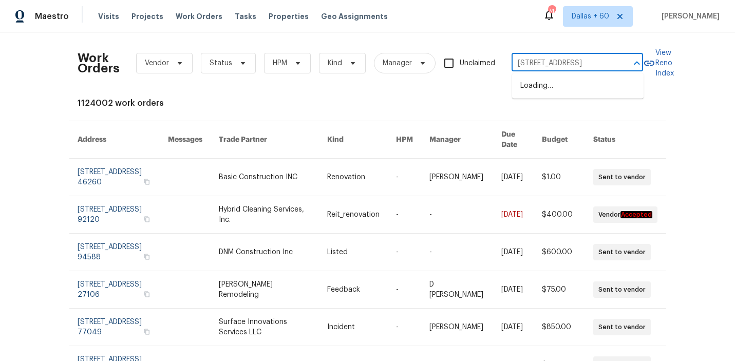
scroll to position [0, 36]
type input "[STREET_ADDRESS]"
click at [554, 85] on li "[STREET_ADDRESS]" at bounding box center [577, 86] width 131 height 17
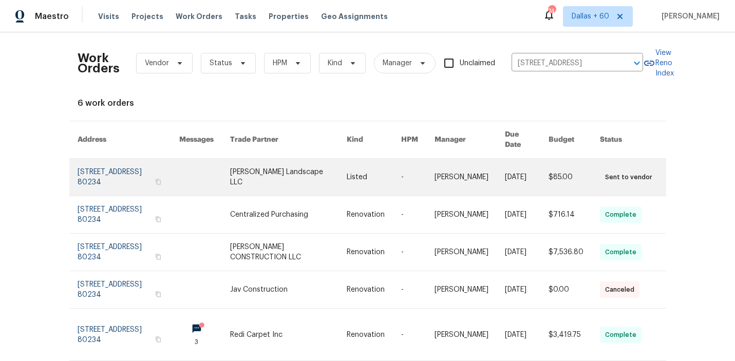
click at [282, 167] on link at bounding box center [288, 177] width 116 height 37
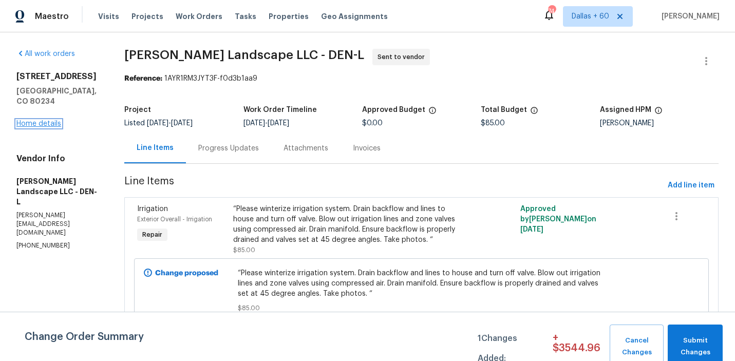
click at [31, 120] on link "Home details" at bounding box center [38, 123] width 45 height 7
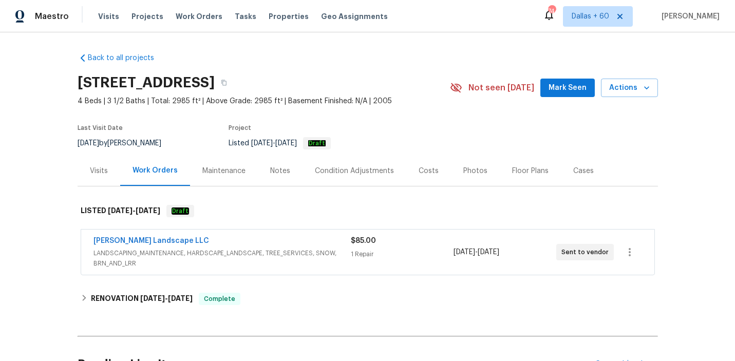
click at [327, 285] on div "Back to all projects 12997 Wyandot Way, Denver, CO 80234 4 Beds | 3 1/2 Baths |…" at bounding box center [368, 320] width 580 height 551
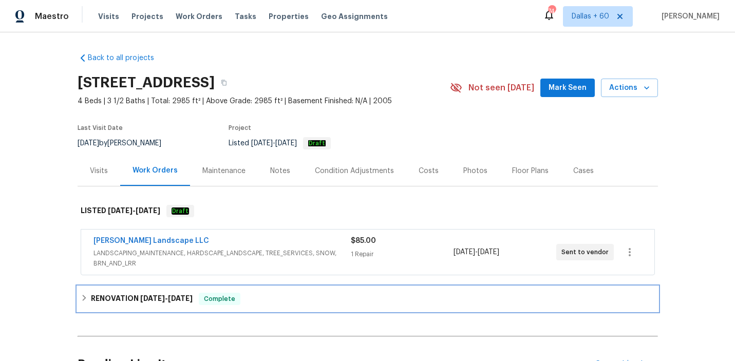
click at [325, 297] on div "RENOVATION 9/23/25 - 10/3/25 Complete" at bounding box center [368, 299] width 574 height 12
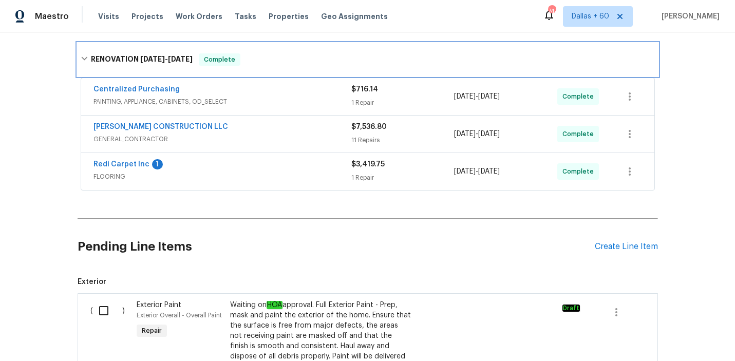
scroll to position [248, 0]
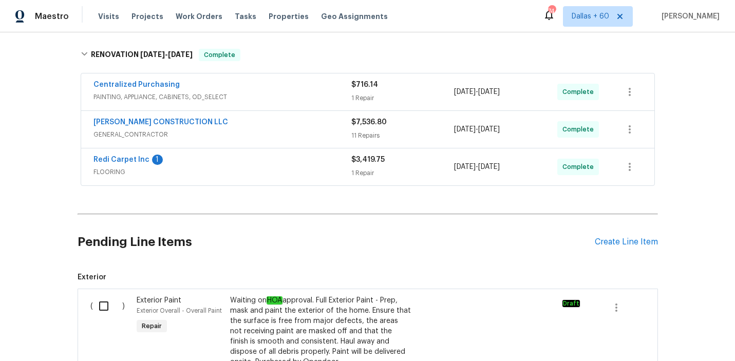
click at [294, 170] on span "FLOORING" at bounding box center [222, 172] width 258 height 10
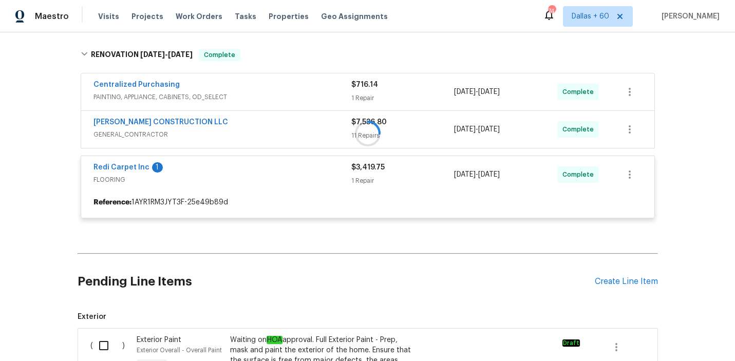
scroll to position [207, 0]
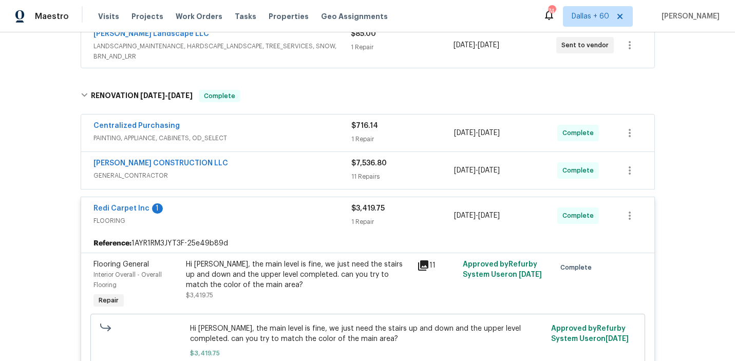
click at [295, 170] on span "GENERAL_CONTRACTOR" at bounding box center [222, 175] width 258 height 10
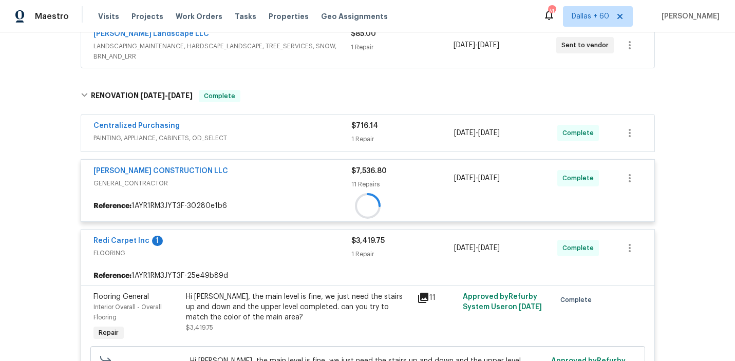
scroll to position [140, 0]
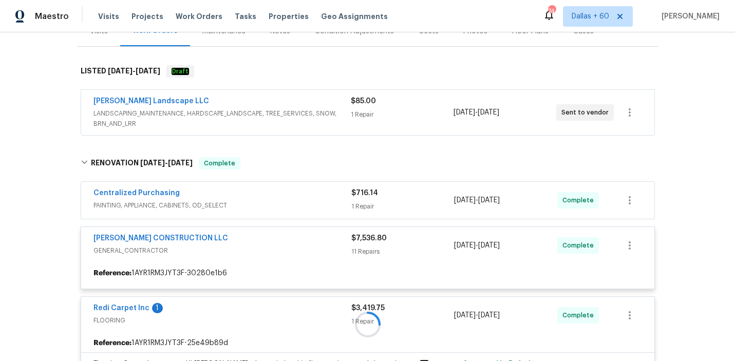
click at [297, 195] on div at bounding box center [368, 324] width 580 height 355
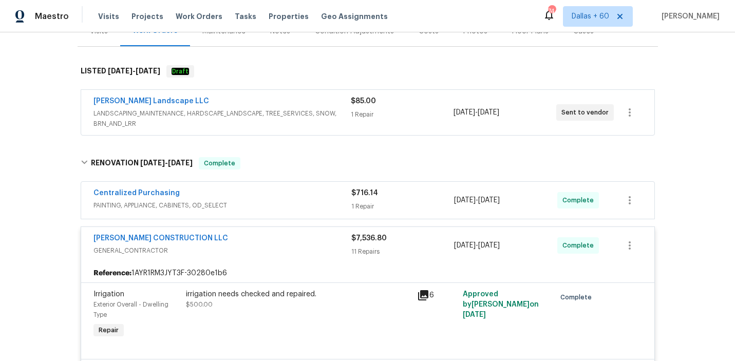
click at [297, 197] on div "Centralized Purchasing" at bounding box center [222, 194] width 258 height 12
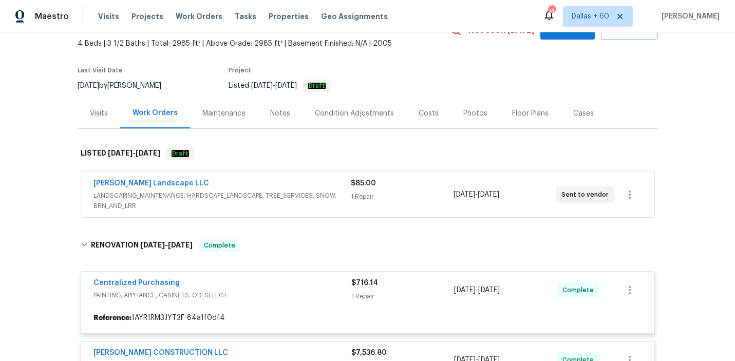
scroll to position [58, 0]
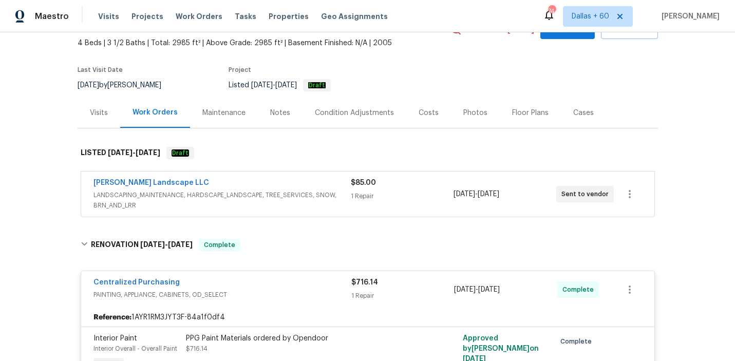
click at [336, 206] on span "LANDSCAPING_MAINTENANCE, HARDSCAPE_LANDSCAPE, TREE_SERVICES, SNOW, BRN_AND_LRR" at bounding box center [221, 200] width 257 height 21
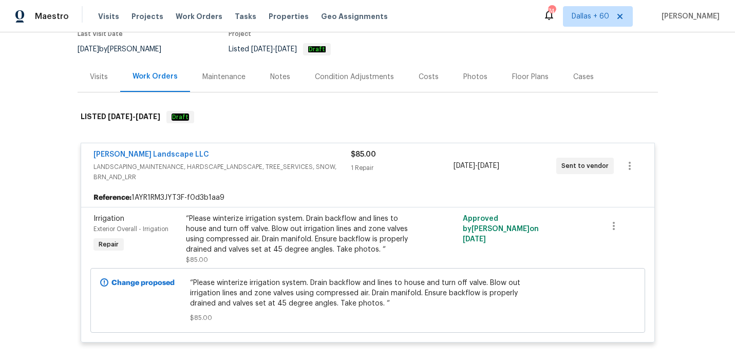
scroll to position [0, 0]
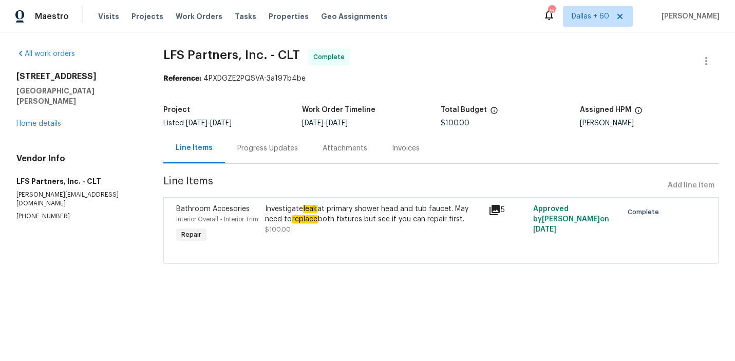
click at [272, 144] on div "Progress Updates" at bounding box center [267, 148] width 61 height 10
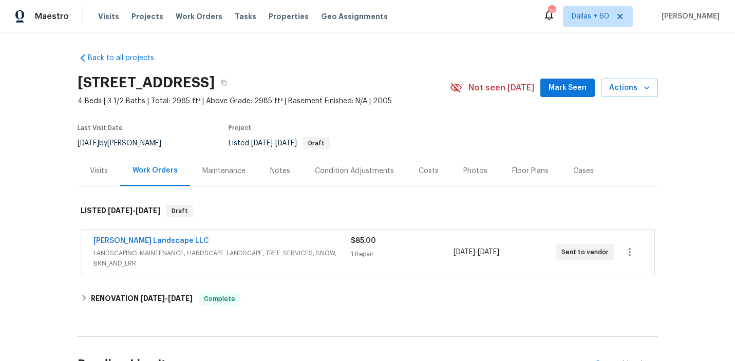
click at [95, 168] on div "Visits" at bounding box center [99, 171] width 18 height 10
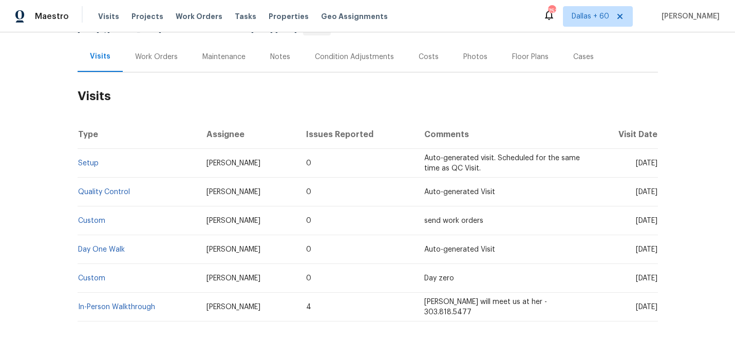
scroll to position [144, 0]
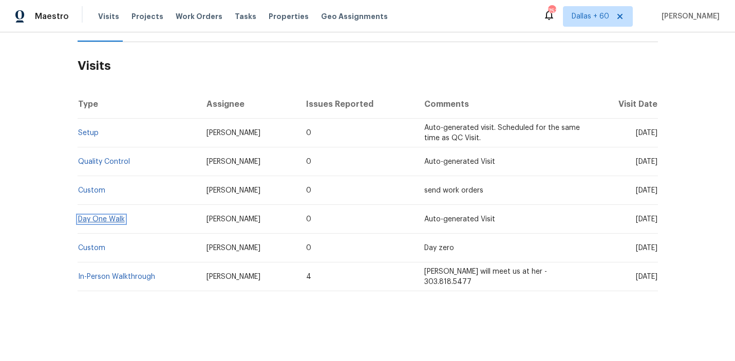
click at [104, 218] on link "Day One Walk" at bounding box center [101, 219] width 47 height 7
